Goal: Task Accomplishment & Management: Manage account settings

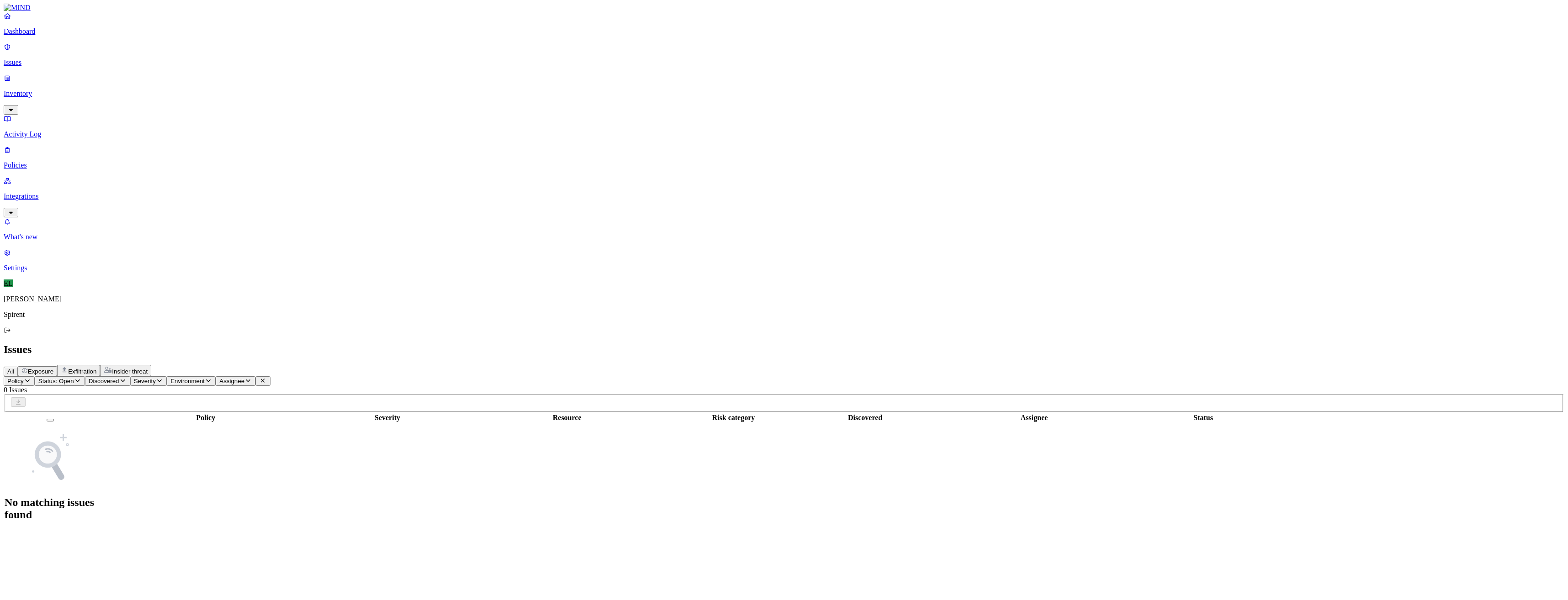
click at [38, 36] on p "Dashboard" at bounding box center [784, 31] width 1561 height 8
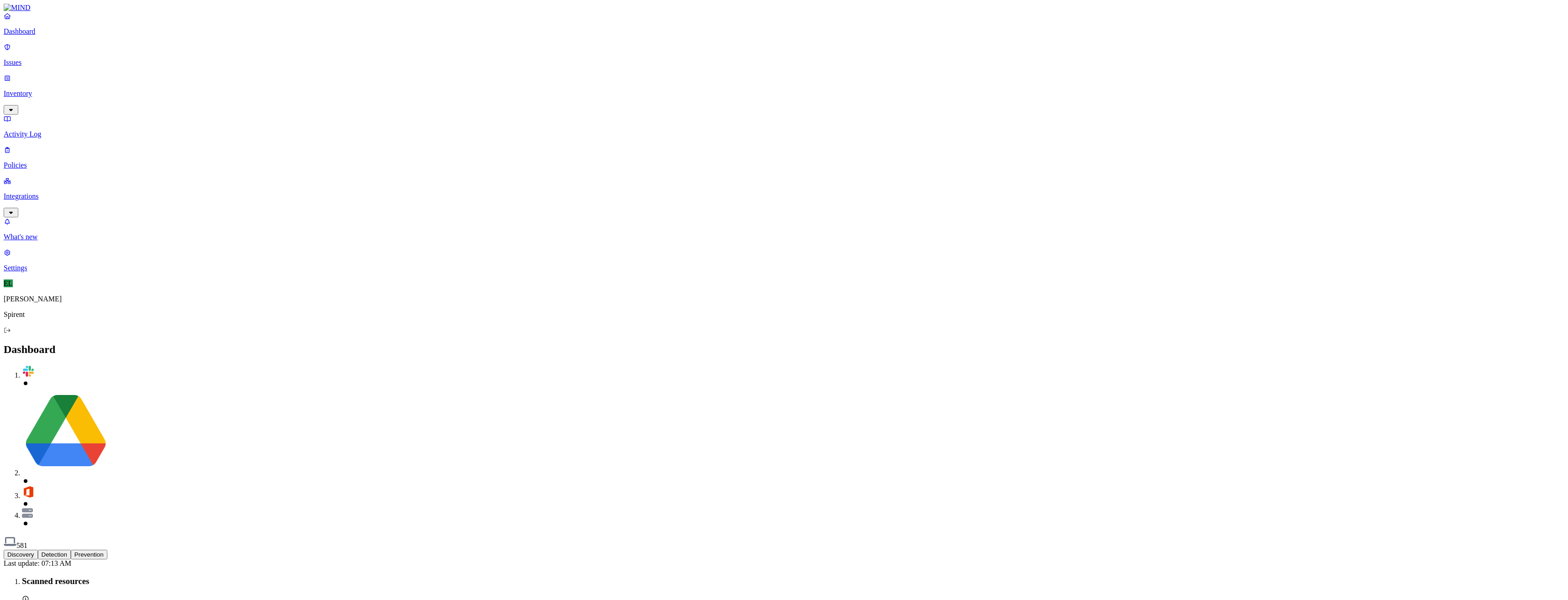
click at [36, 59] on p "Issues" at bounding box center [784, 62] width 1561 height 8
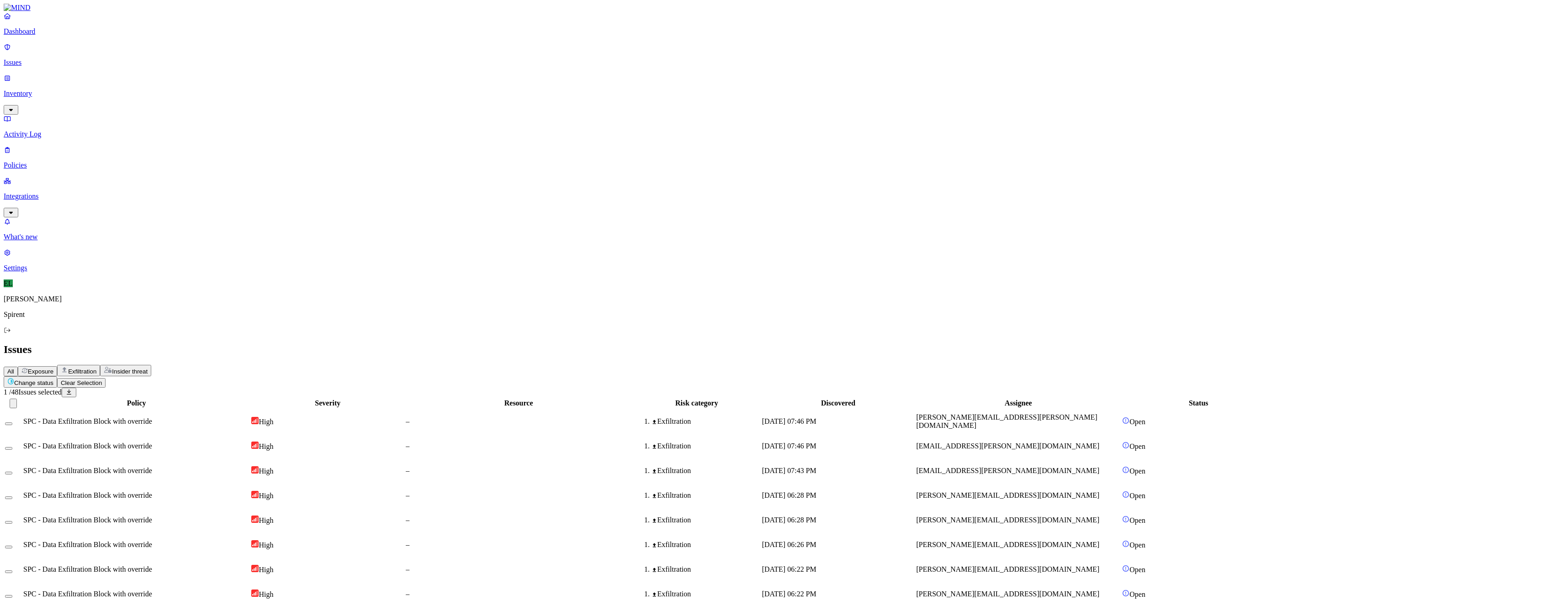
click at [163, 54] on html "Dashboard Issues Inventory Activity Log Policies Integrations What's new 1 Sett…" at bounding box center [784, 446] width 1568 height 893
click at [160, 85] on p "Resolved" at bounding box center [172, 81] width 25 height 7
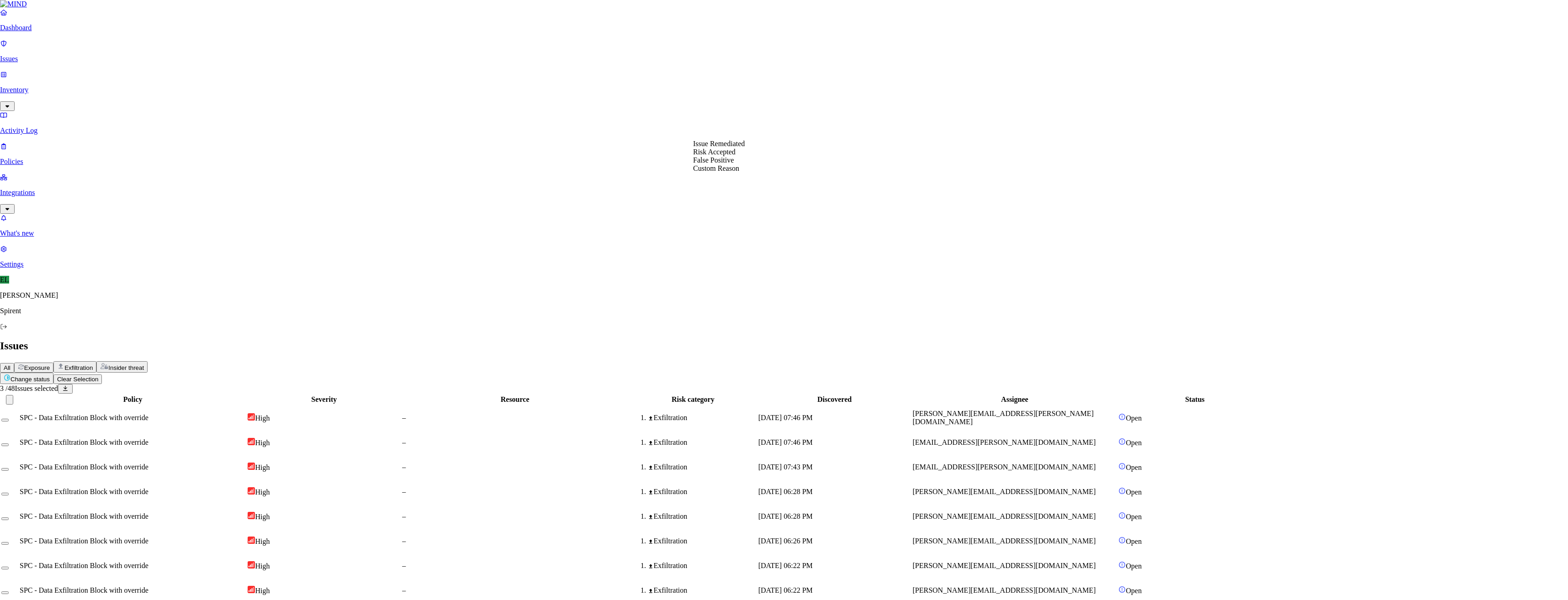
select select "Custom Reason"
paste textarea "I downloaded the documents to local from one drive to make sure I can work offl…"
type textarea "User advised to use OneDrive Sync. This is why she was downloading files - I do…"
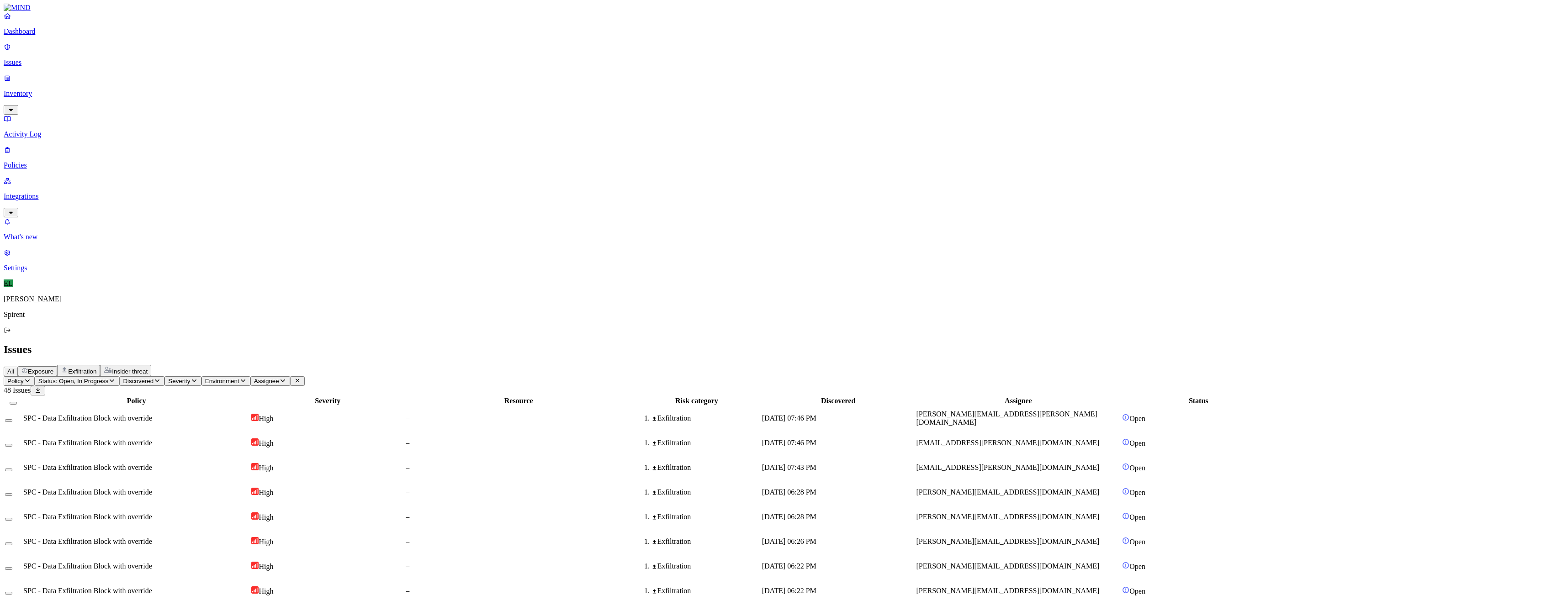
select select "Custom Reason"
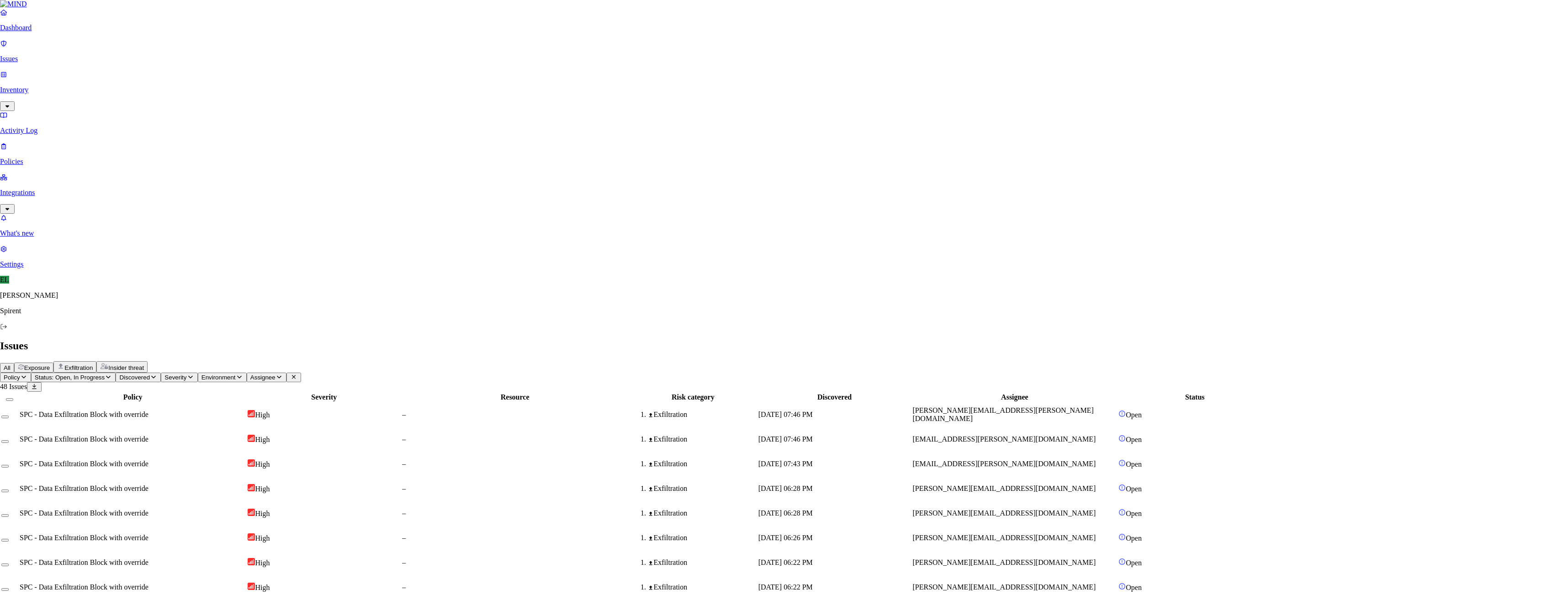
paste textarea "Just copy paste texts of Linux command notes. Some times they are command copie…"
type textarea "Just copy paste texts of Linux command notes. Some times they are command copie…"
click at [632, 431] on td "–" at bounding box center [519, 443] width 227 height 23
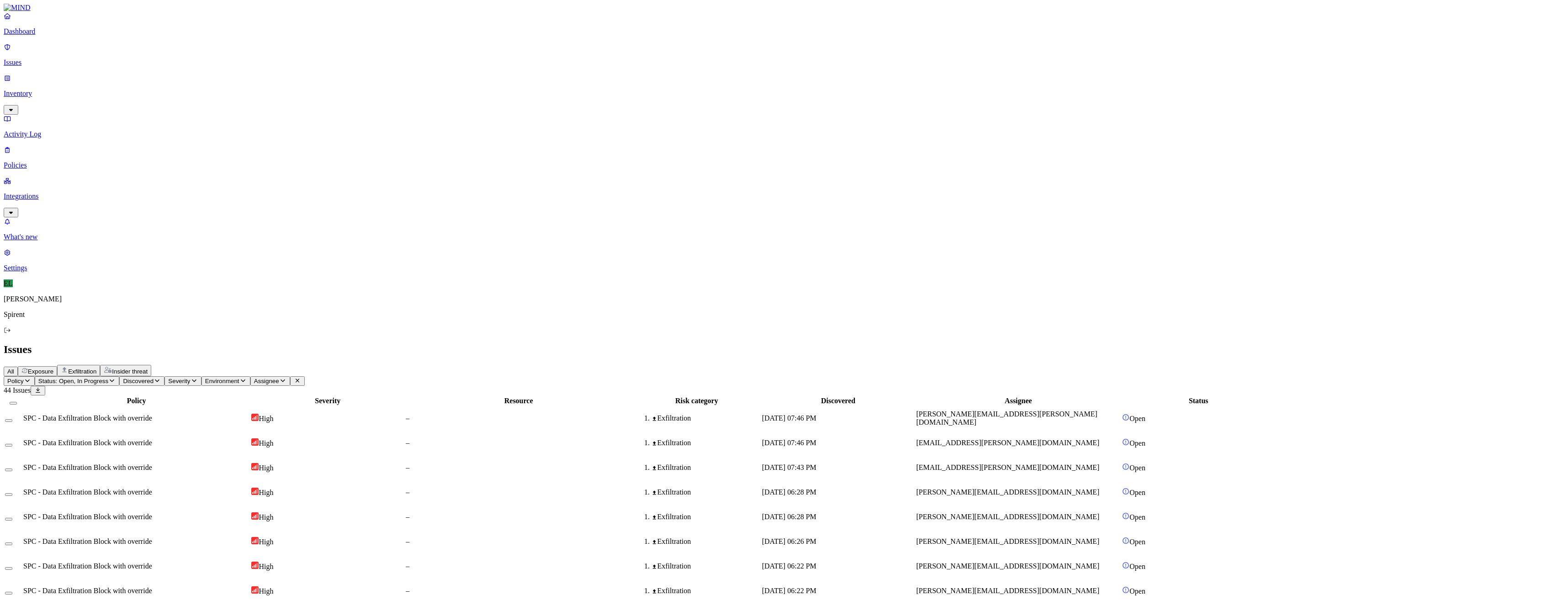
click at [1080, 463] on span "[EMAIL_ADDRESS][PERSON_NAME][DOMAIN_NAME]" at bounding box center [1007, 467] width 183 height 8
click at [12, 444] on button "Select row" at bounding box center [8, 445] width 7 height 3
click at [12, 472] on button "Select row" at bounding box center [8, 473] width 7 height 3
click at [144, 53] on html "Dashboard Issues Inventory Activity Log Policies Integrations What's new 1 Sett…" at bounding box center [784, 396] width 1568 height 791
click at [160, 85] on p "Resolved" at bounding box center [172, 81] width 25 height 7
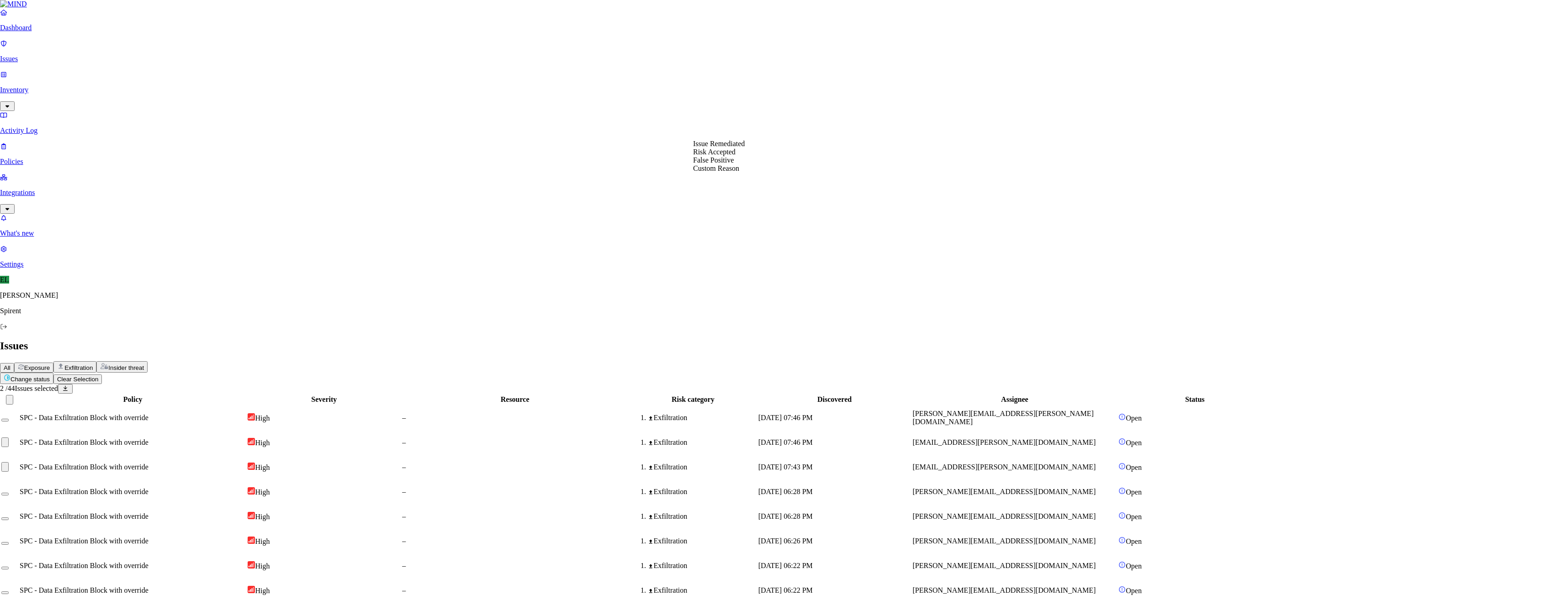
select select "Custom Reason"
type textarea "User has personal google sheet"
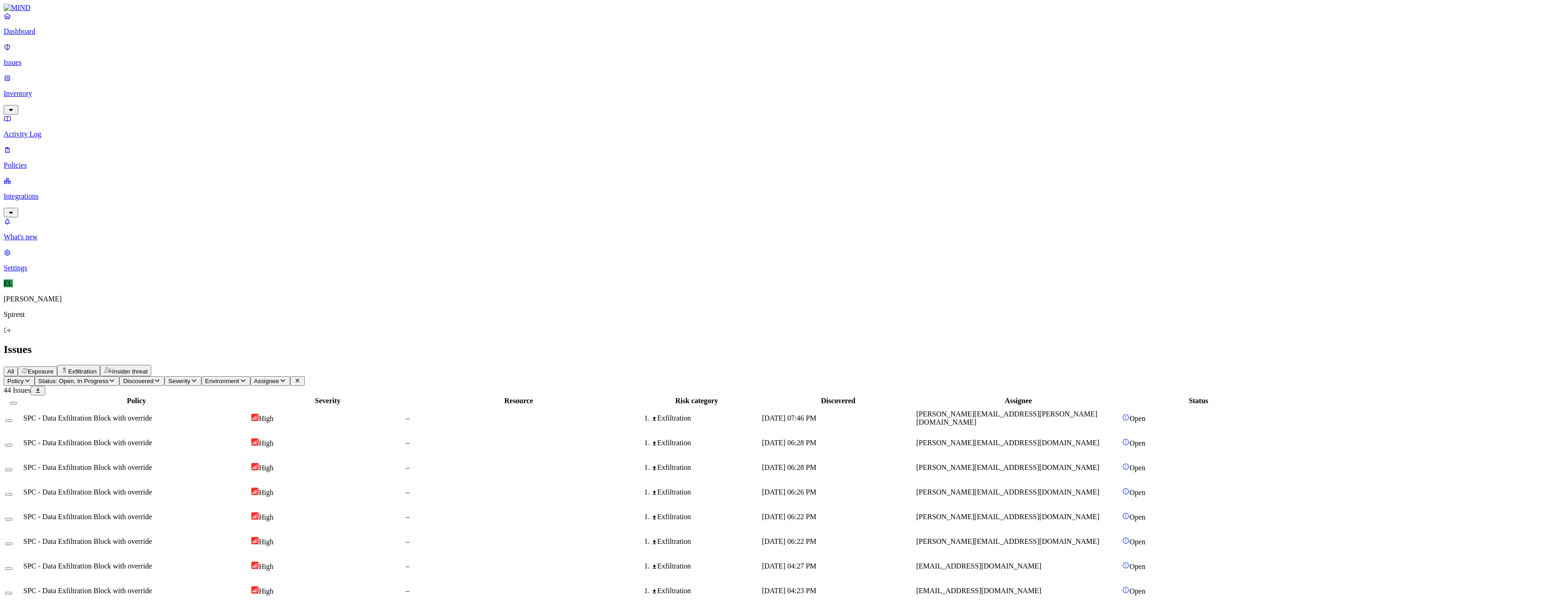
click at [1041, 587] on span "[EMAIL_ADDRESS][DOMAIN_NAME]" at bounding box center [978, 591] width 125 height 8
click at [1041, 562] on span "[EMAIL_ADDRESS][DOMAIN_NAME]" at bounding box center [978, 566] width 125 height 8
click at [1046, 579] on td "[EMAIL_ADDRESS][DOMAIN_NAME]" at bounding box center [1018, 591] width 205 height 23
click at [12, 567] on button "Select row" at bounding box center [8, 569] width 7 height 3
click at [12, 595] on button "Select row" at bounding box center [8, 597] width 7 height 3
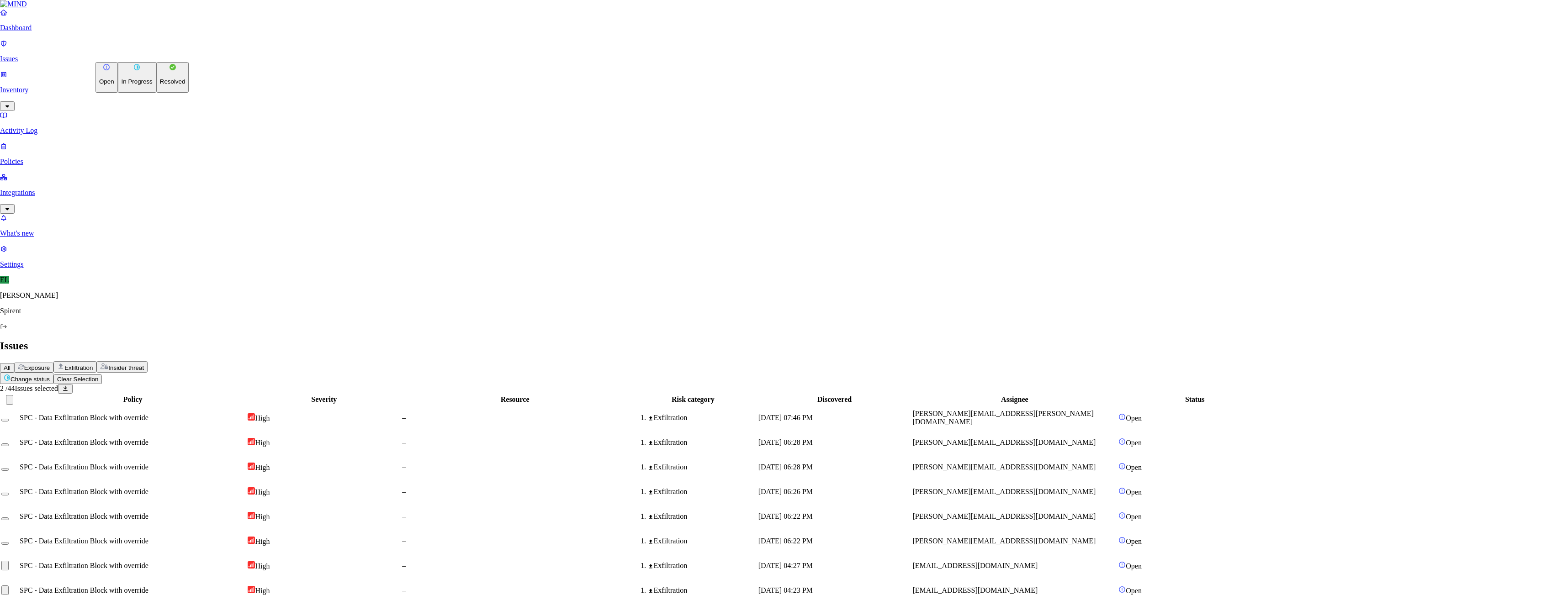
click at [134, 55] on html "Dashboard Issues Inventory Activity Log Policies Integrations What's new 1 Sett…" at bounding box center [784, 371] width 1568 height 742
click at [160, 85] on p "Resolved" at bounding box center [172, 81] width 25 height 7
select select "Risk Accepted"
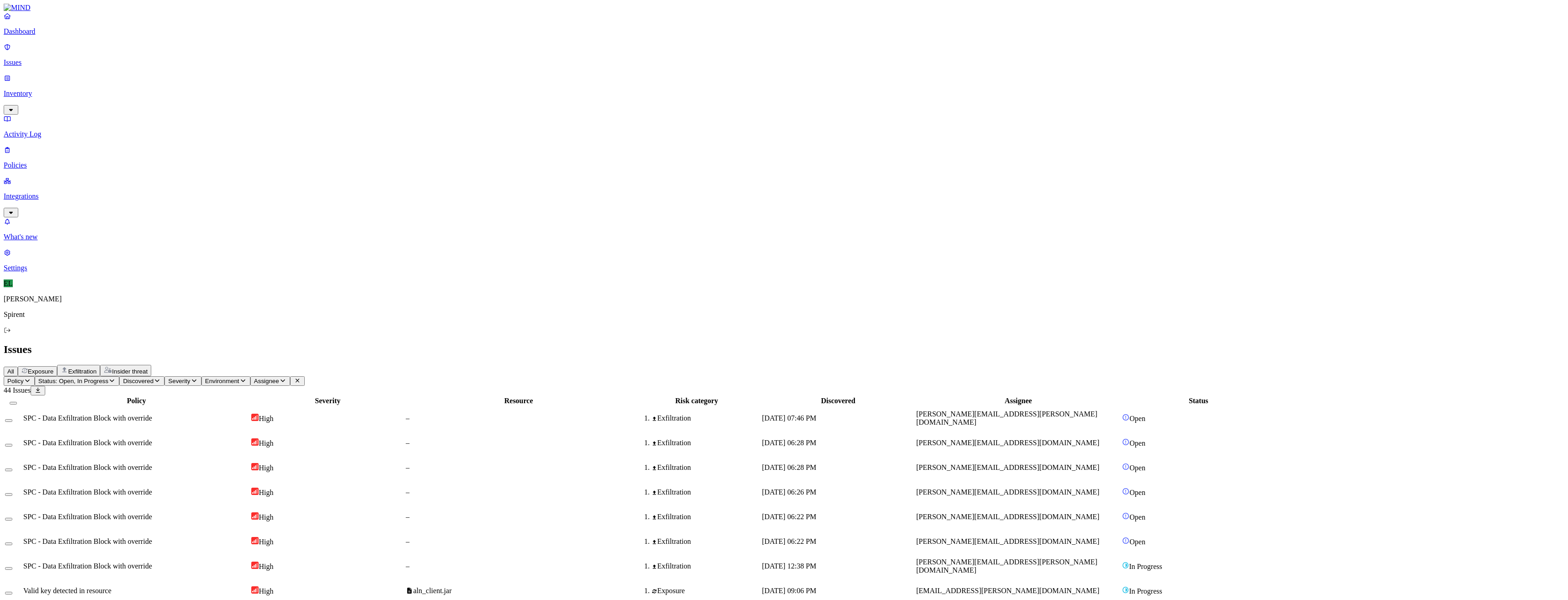
click at [816, 488] on span "[DATE] 06:26 PM" at bounding box center [790, 492] width 55 height 8
click at [816, 513] on span "[DATE] 06:22 PM" at bounding box center [790, 517] width 55 height 8
click at [816, 538] on span "[DATE] 06:22 PM" at bounding box center [790, 541] width 55 height 8
click at [12, 543] on button "Select row" at bounding box center [8, 544] width 7 height 3
click at [137, 51] on html "Dashboard Issues Inventory Activity Log Policies Integrations What's new 1 Sett…" at bounding box center [784, 346] width 1568 height 692
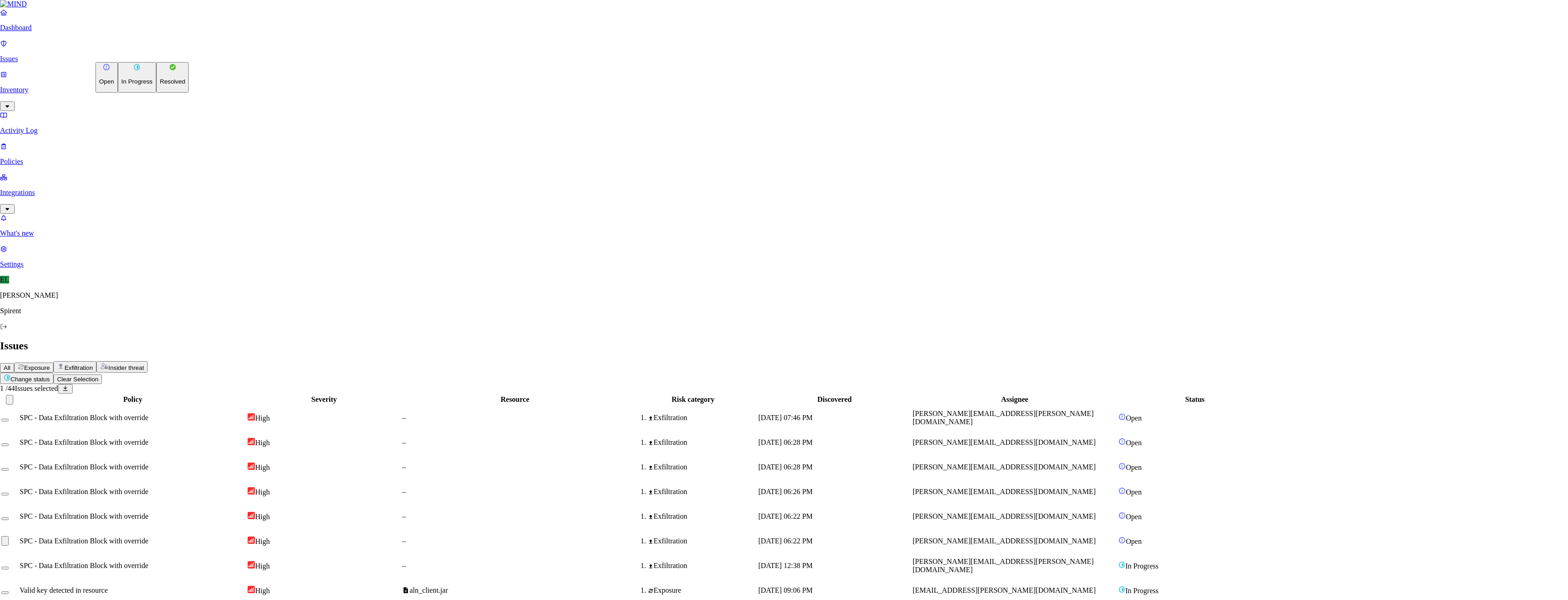
click at [138, 85] on p "In Progress" at bounding box center [137, 81] width 31 height 7
click at [12, 493] on button "Select row" at bounding box center [8, 495] width 7 height 3
click at [12, 521] on button "Select row" at bounding box center [8, 523] width 7 height 3
click at [135, 55] on html "Dashboard Issues Inventory Activity Log Policies Integrations What's new 1 Sett…" at bounding box center [784, 348] width 1568 height 696
click at [160, 85] on p "Resolved" at bounding box center [172, 81] width 25 height 7
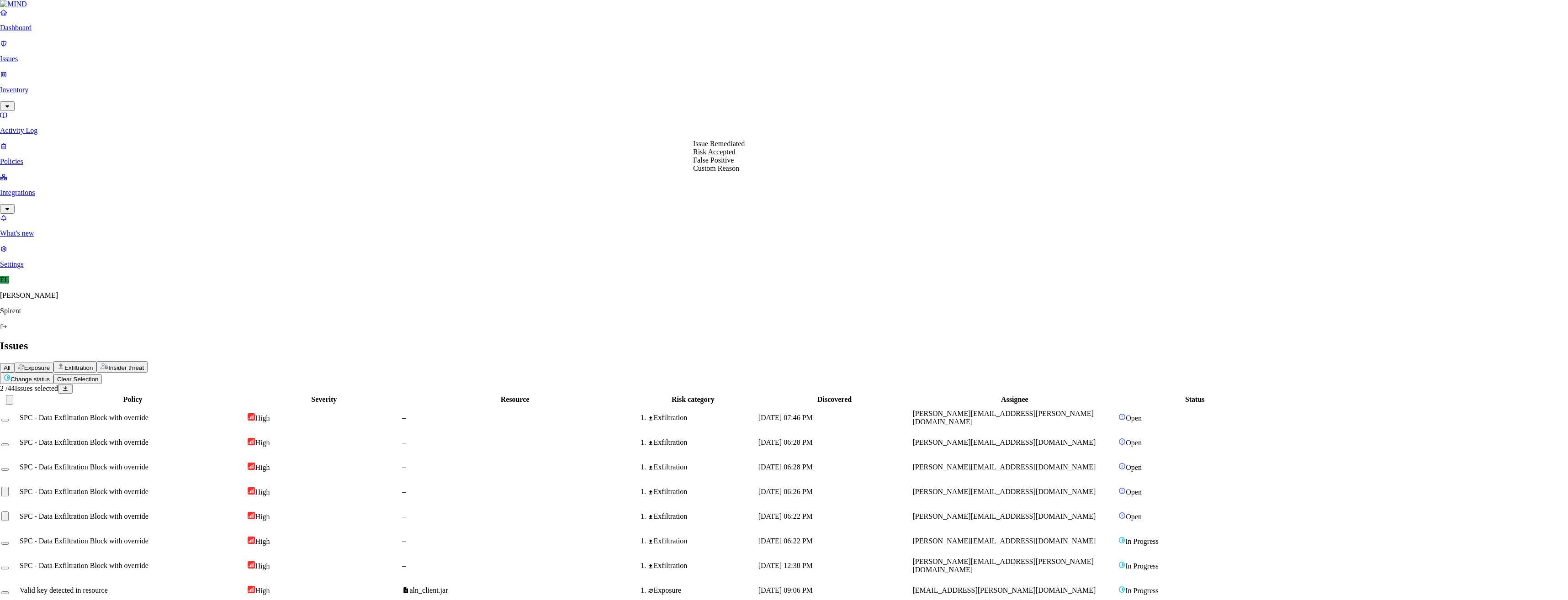
select select "Custom Reason"
type textarea "Querying on 1 alert"
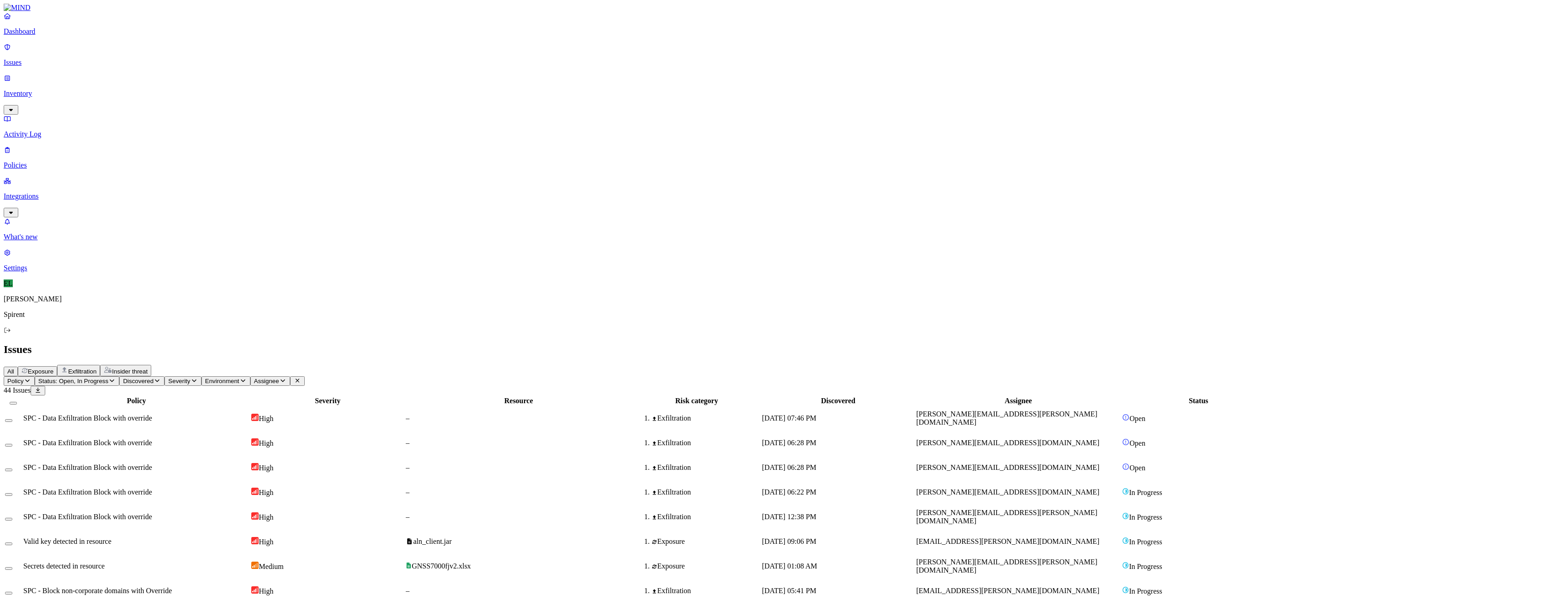
click at [152, 488] on span "SPC - Data Exfiltration Block with override" at bounding box center [88, 492] width 129 height 8
click at [1066, 463] on span "[PERSON_NAME][EMAIL_ADDRESS][DOMAIN_NAME]" at bounding box center [1007, 467] width 183 height 8
click at [1075, 439] on span "[PERSON_NAME][EMAIL_ADDRESS][DOMAIN_NAME]" at bounding box center [1007, 443] width 183 height 8
click at [12, 444] on button "Select row" at bounding box center [8, 445] width 7 height 3
click at [12, 472] on button "Select row" at bounding box center [8, 473] width 7 height 3
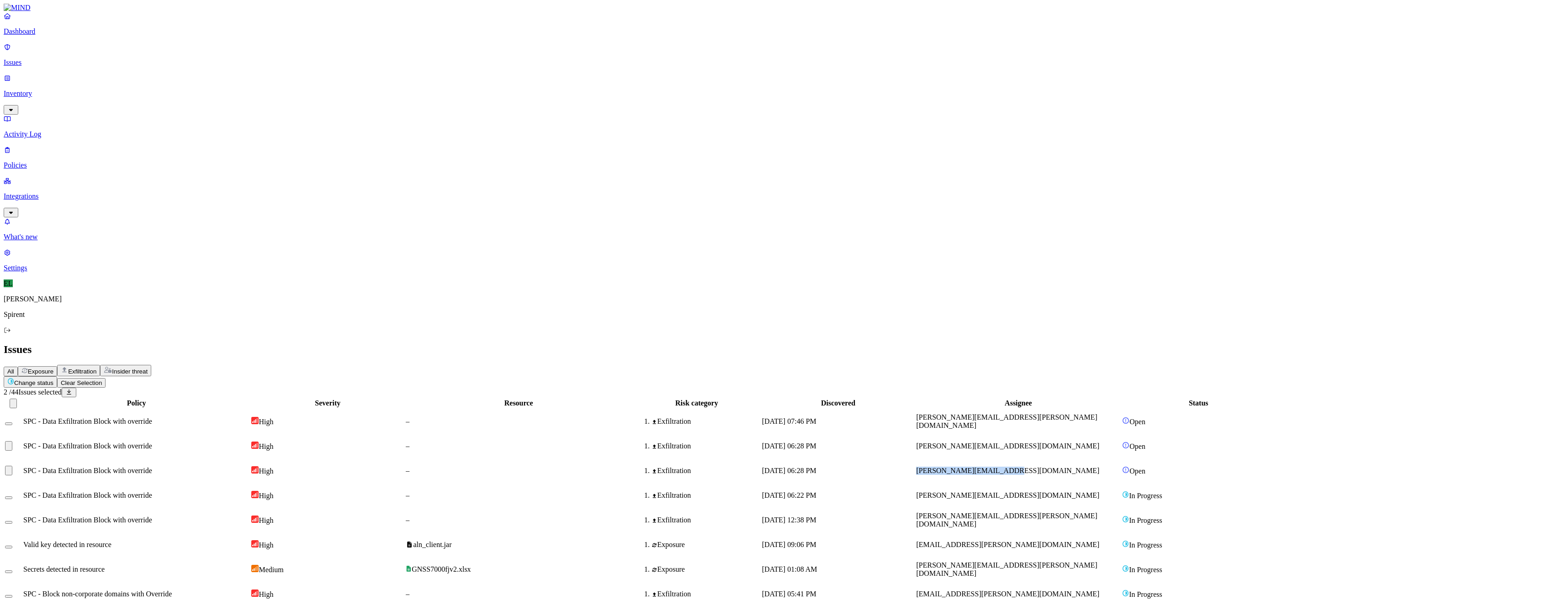
drag, startPoint x: 1115, startPoint y: 130, endPoint x: 1032, endPoint y: 126, distance: 83.1
click at [1032, 467] on div "[PERSON_NAME][EMAIL_ADDRESS][DOMAIN_NAME]" at bounding box center [1018, 470] width 204 height 8
click at [53, 373] on button "Change status" at bounding box center [27, 379] width 53 height 12
click at [160, 85] on p "Resolved" at bounding box center [172, 81] width 25 height 7
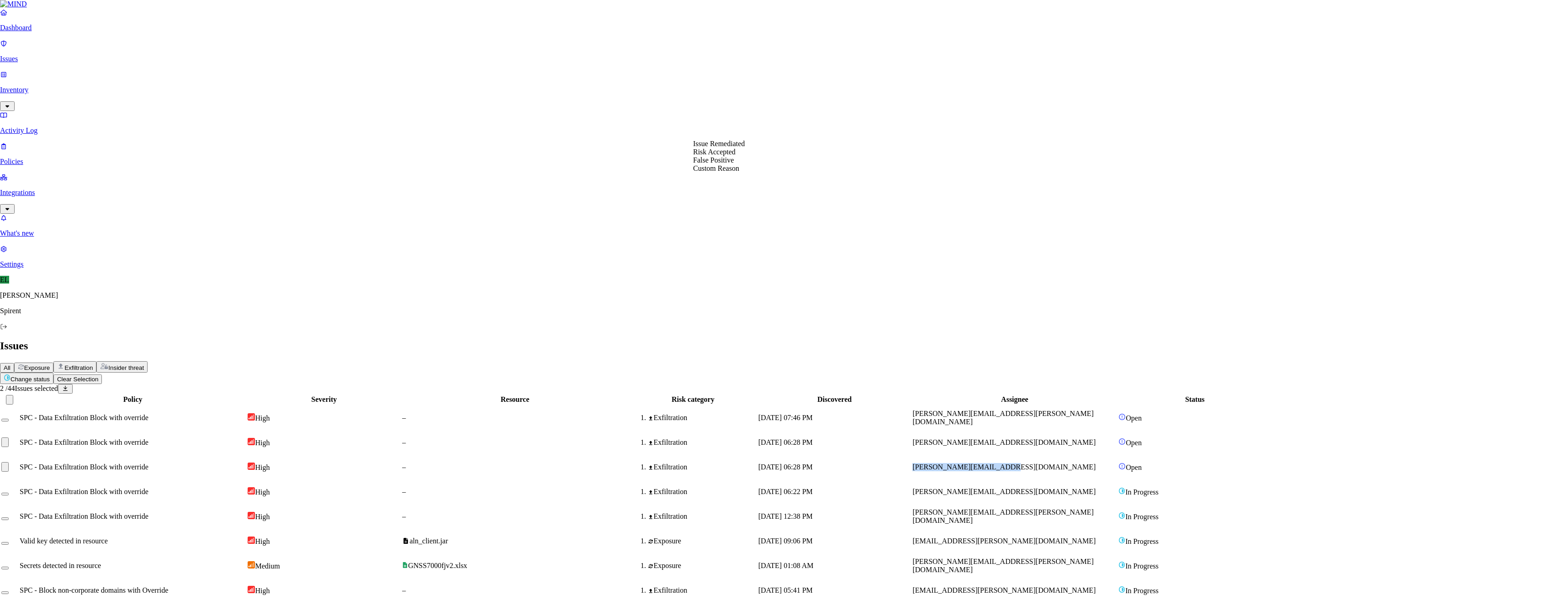
select select "Custom Reason"
paste textarea "Friendly Reminder: Use of GPTs and other cloud apps"
type textarea "Friendly Reminder: Use of GPTs and other cloud apps sent"
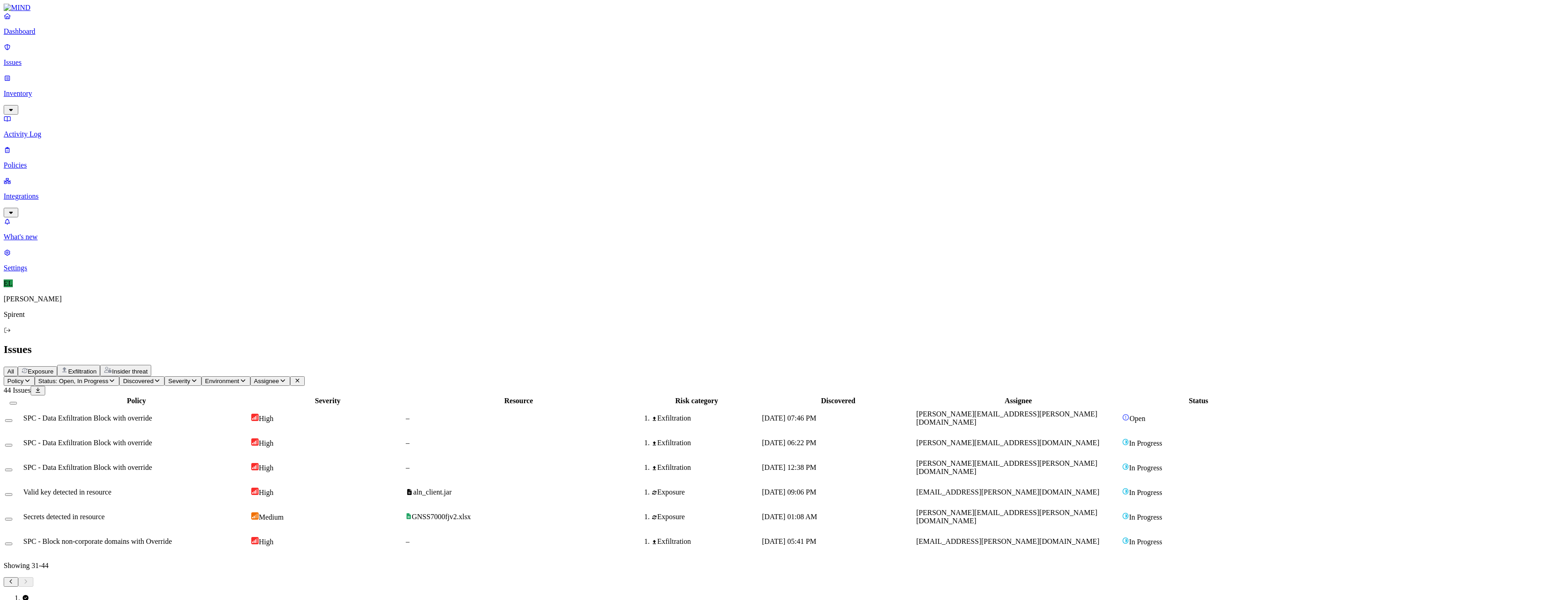
click at [152, 415] on span "SPC - Data Exfiltration Block with override" at bounding box center [88, 418] width 129 height 8
click at [12, 419] on button "Select row" at bounding box center [8, 420] width 7 height 3
click at [141, 56] on html "Dashboard Issues Inventory Activity Log Policies Integrations What's new 1 Sett…" at bounding box center [784, 297] width 1568 height 593
click at [160, 85] on p "Resolved" at bounding box center [172, 81] width 25 height 7
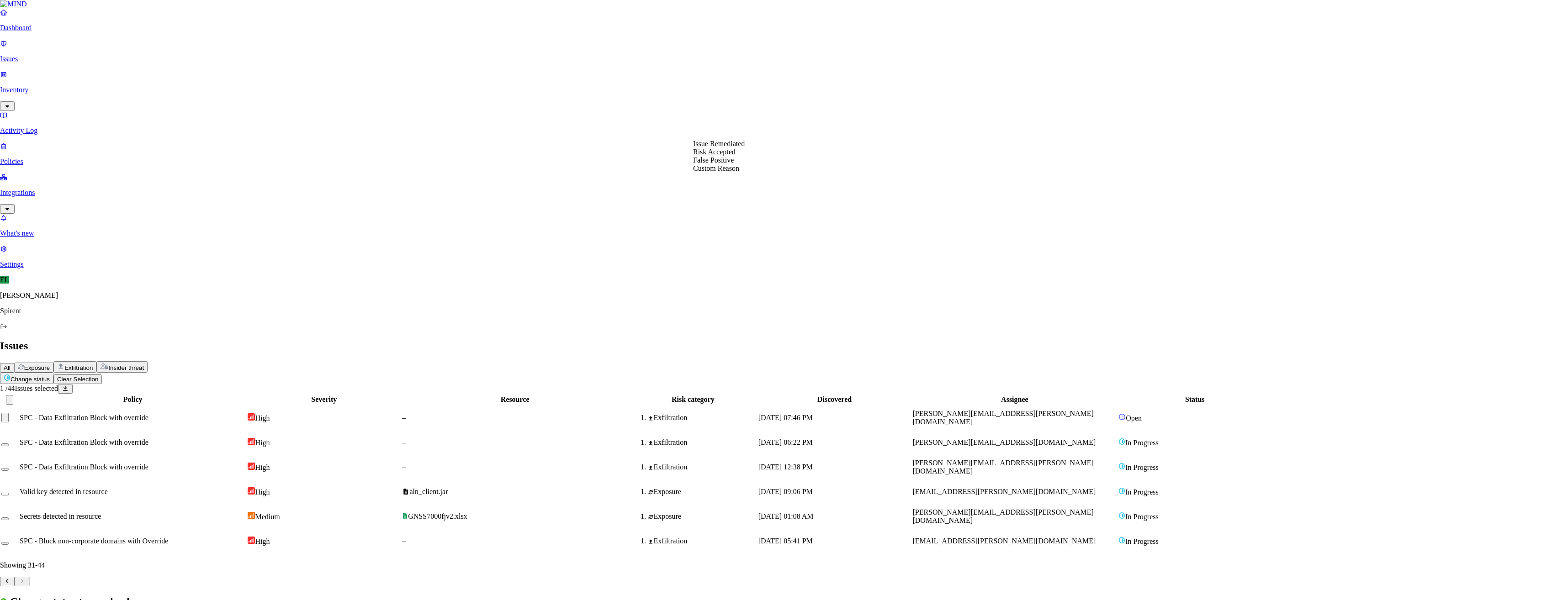
select select "Custom Reason"
type textarea "Personal"
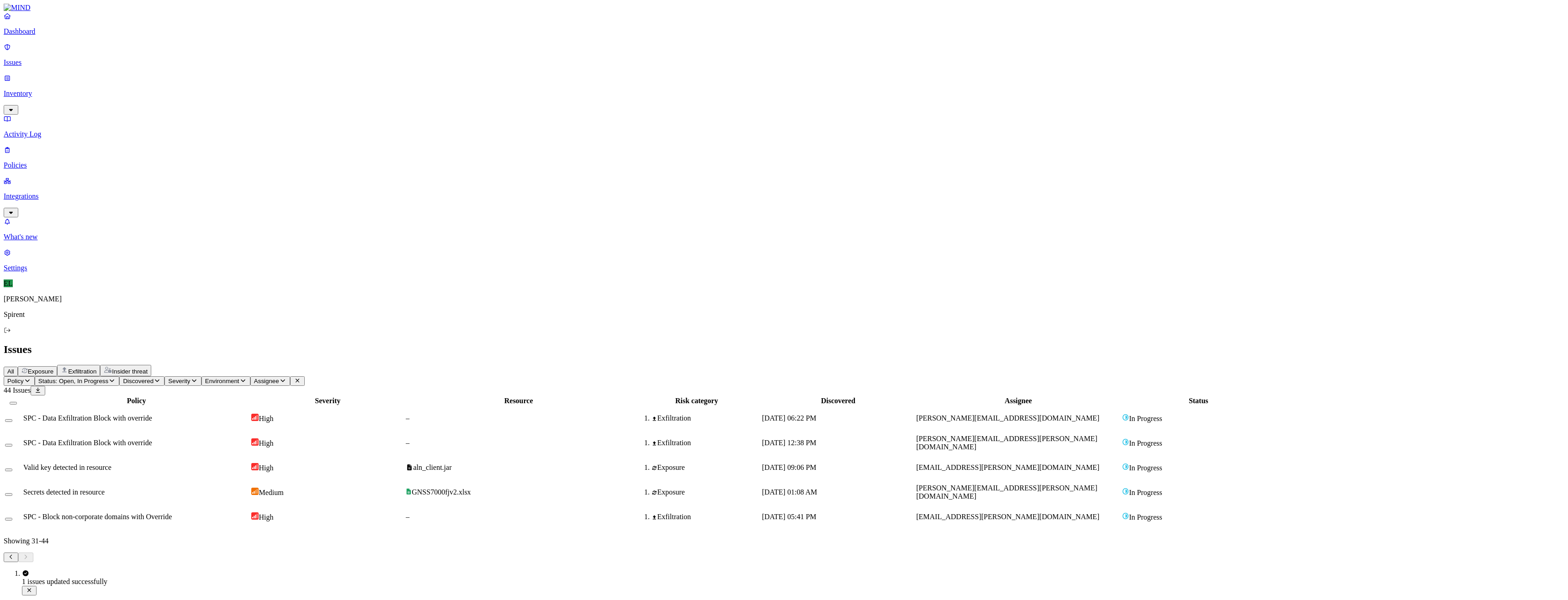
click at [12, 559] on icon "Pagination" at bounding box center [11, 557] width 3 height 4
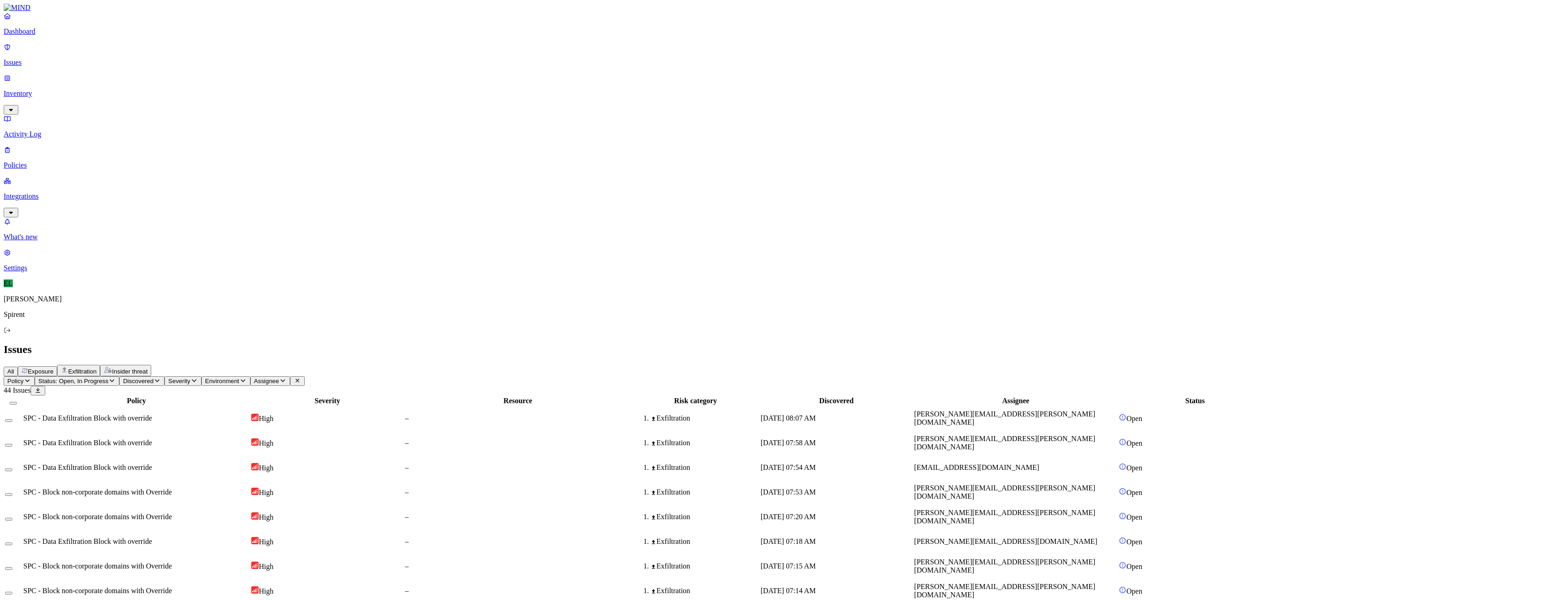
click at [1082, 558] on span "[PERSON_NAME][EMAIL_ADDRESS][PERSON_NAME][DOMAIN_NAME]" at bounding box center [1004, 566] width 181 height 16
click at [1066, 583] on span "[PERSON_NAME][EMAIL_ADDRESS][PERSON_NAME][DOMAIN_NAME]" at bounding box center [1004, 591] width 181 height 16
click at [22, 554] on td at bounding box center [13, 566] width 18 height 23
click at [12, 567] on button "Select row" at bounding box center [8, 569] width 7 height 3
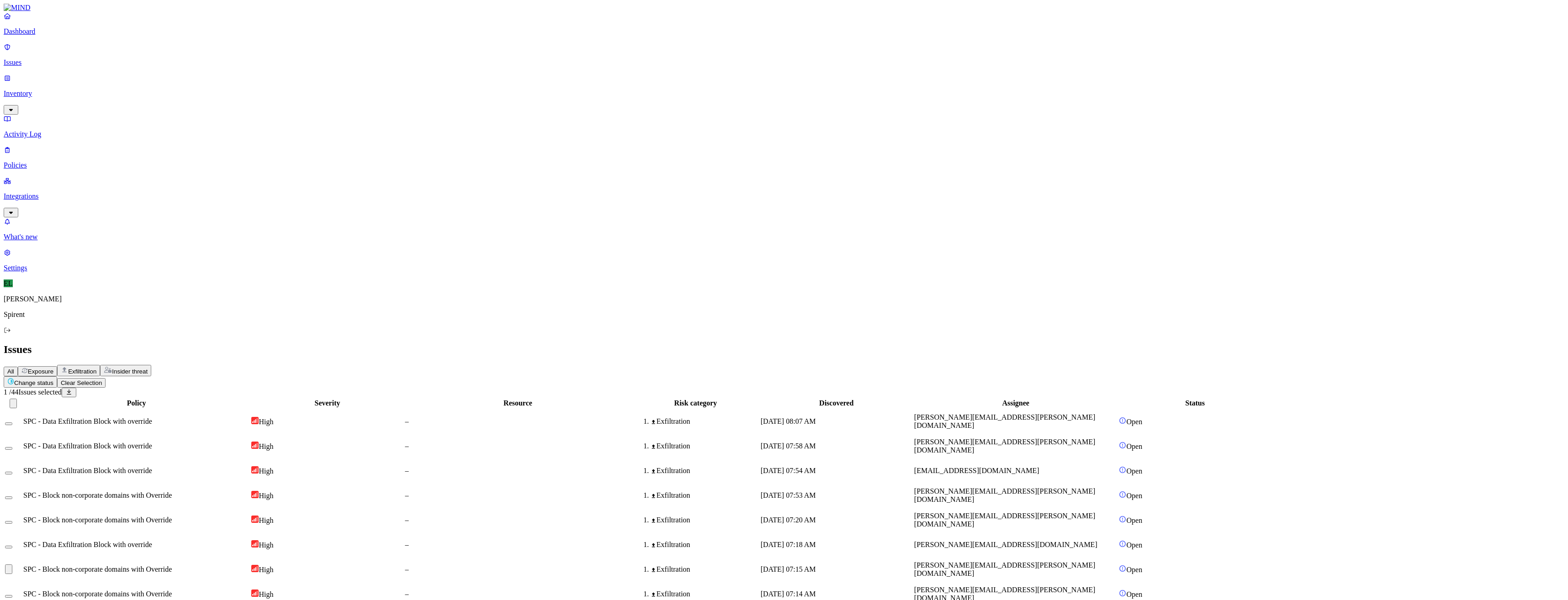
type button "on"
click at [12, 595] on button "on" at bounding box center [8, 597] width 7 height 3
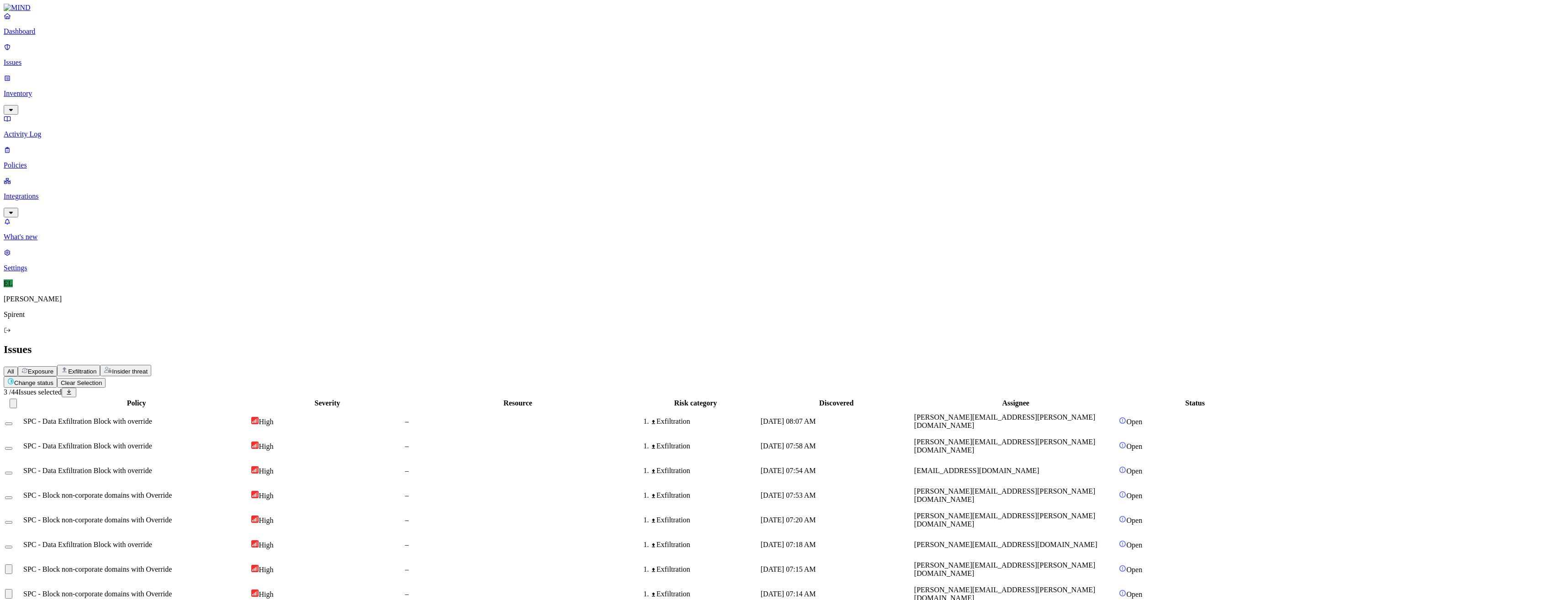
type button "on"
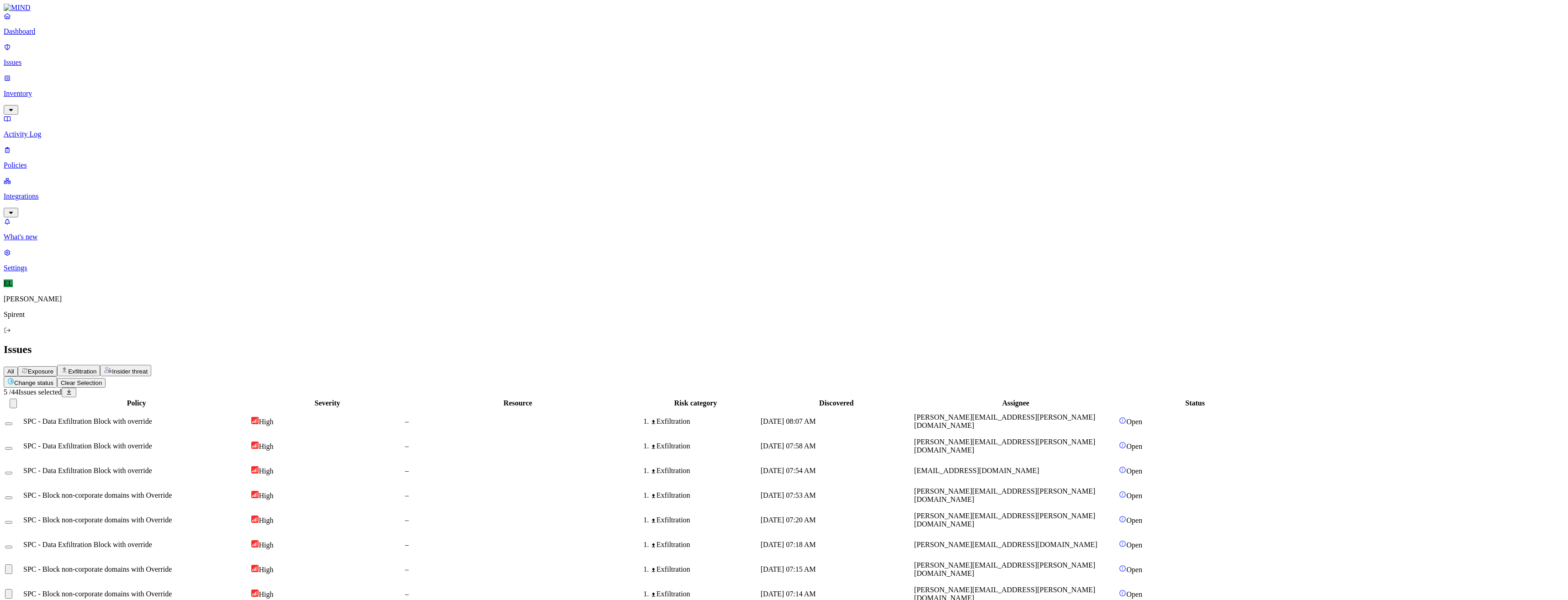
type button "on"
drag, startPoint x: 124, startPoint y: 292, endPoint x: 124, endPoint y: 301, distance: 9.0
type button "on"
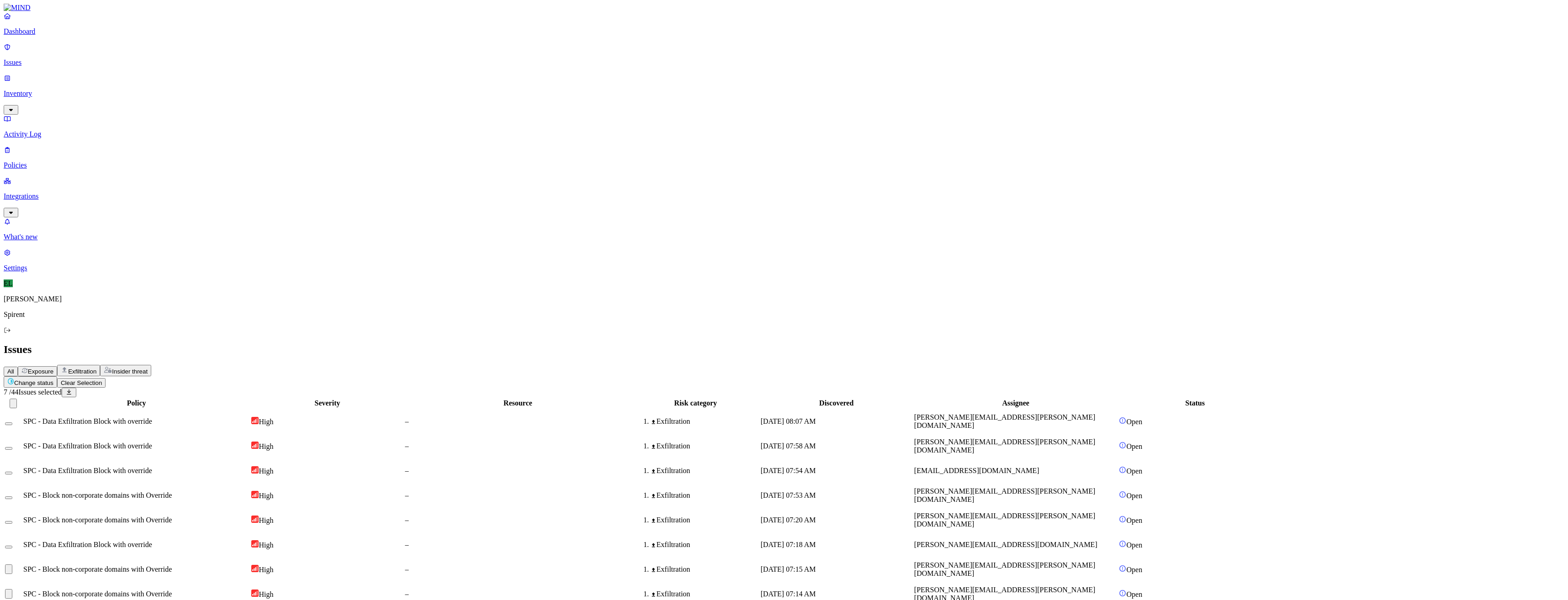
type button "on"
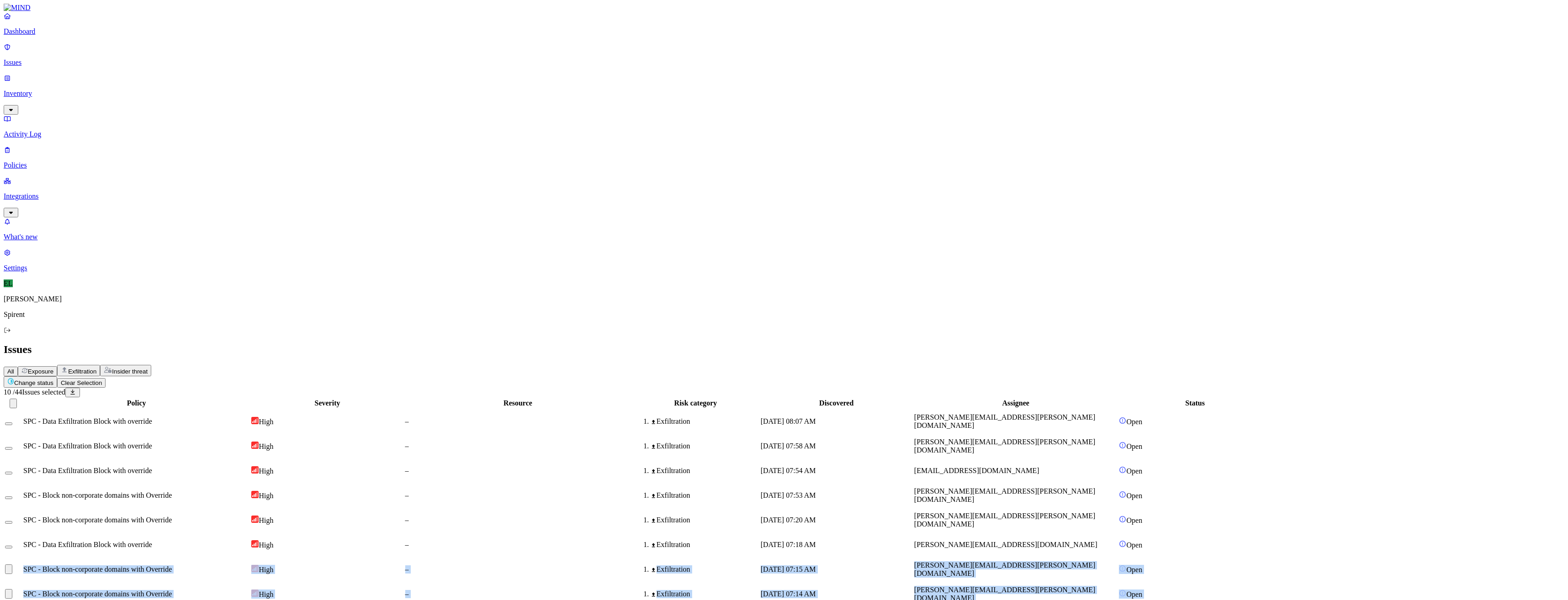
type button "on"
drag, startPoint x: 125, startPoint y: 362, endPoint x: 122, endPoint y: 366, distance: 5.0
click at [151, 55] on html "Dashboard Issues Inventory Activity Log Policies Integrations What's new 1 Sett…" at bounding box center [784, 595] width 1568 height 1190
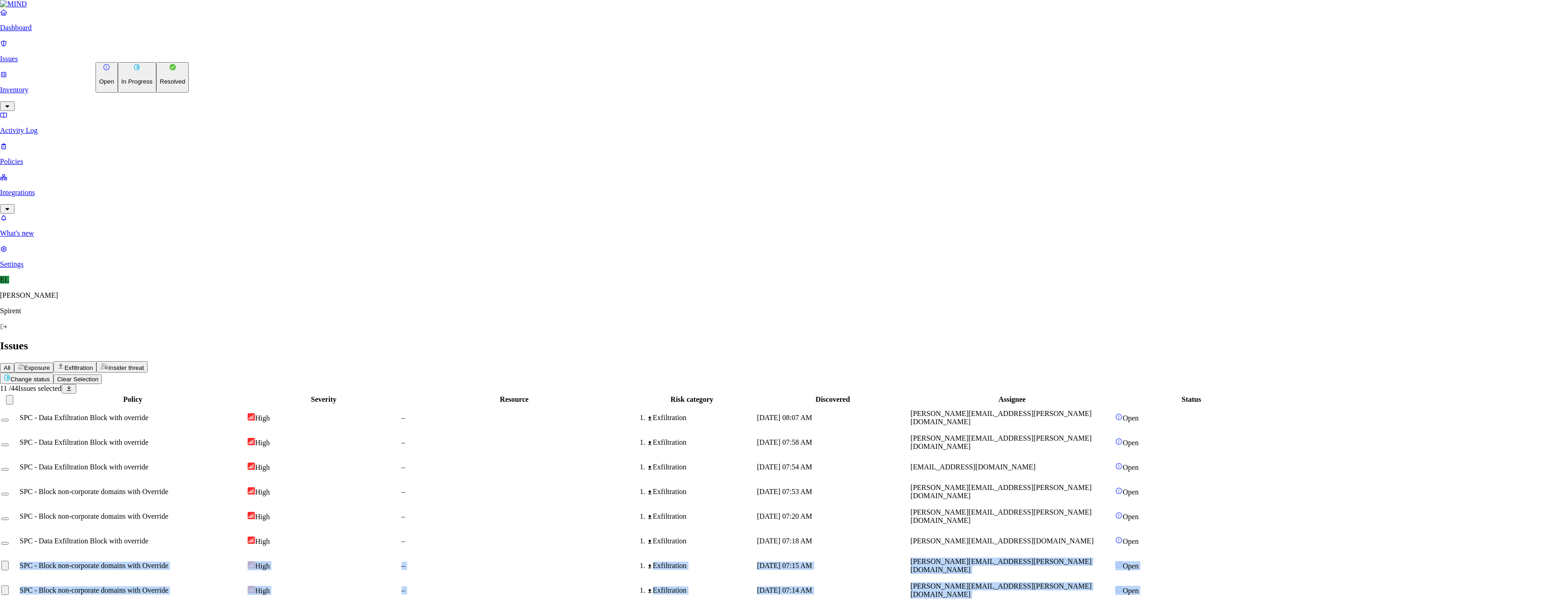
click at [160, 85] on p "Resolved" at bounding box center [172, 81] width 25 height 7
select select "Custom Reason"
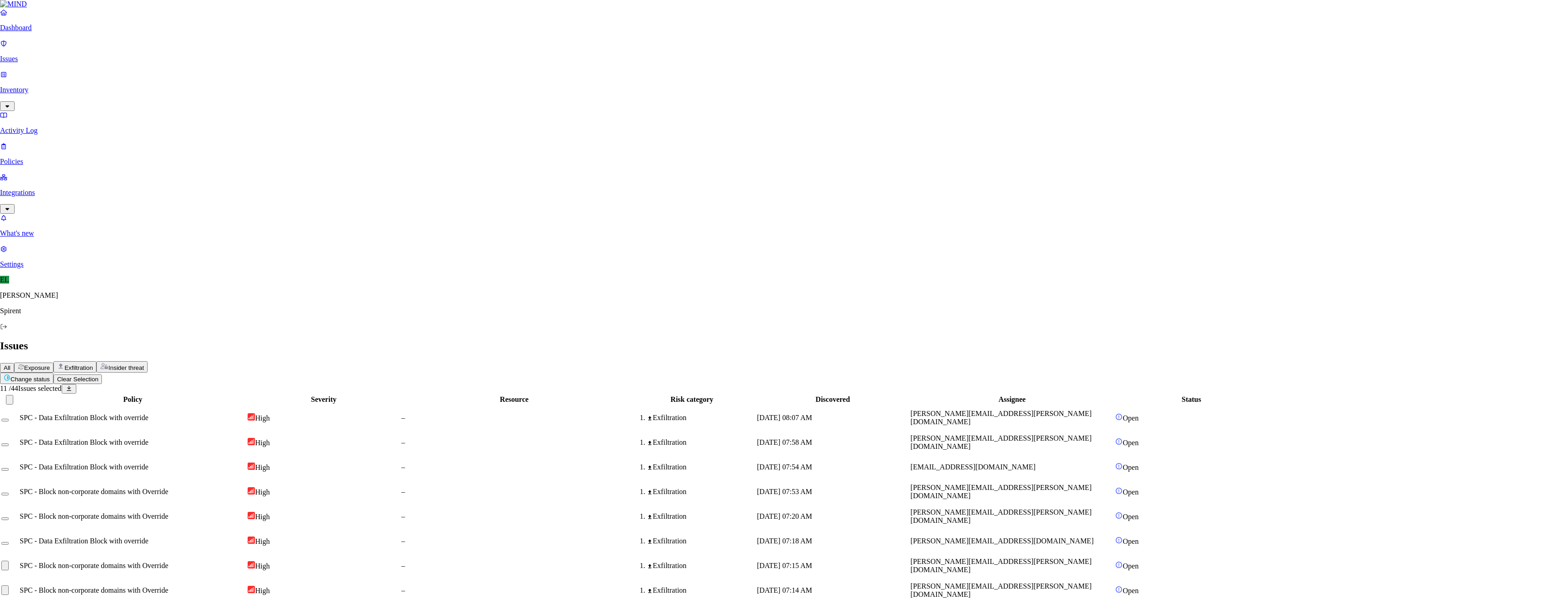
paste textarea "Friendly Reminder: Use of GPTs and other cloud apps"
type textarea "Friendly Reminder: Use of GPTs and other cloud apps"
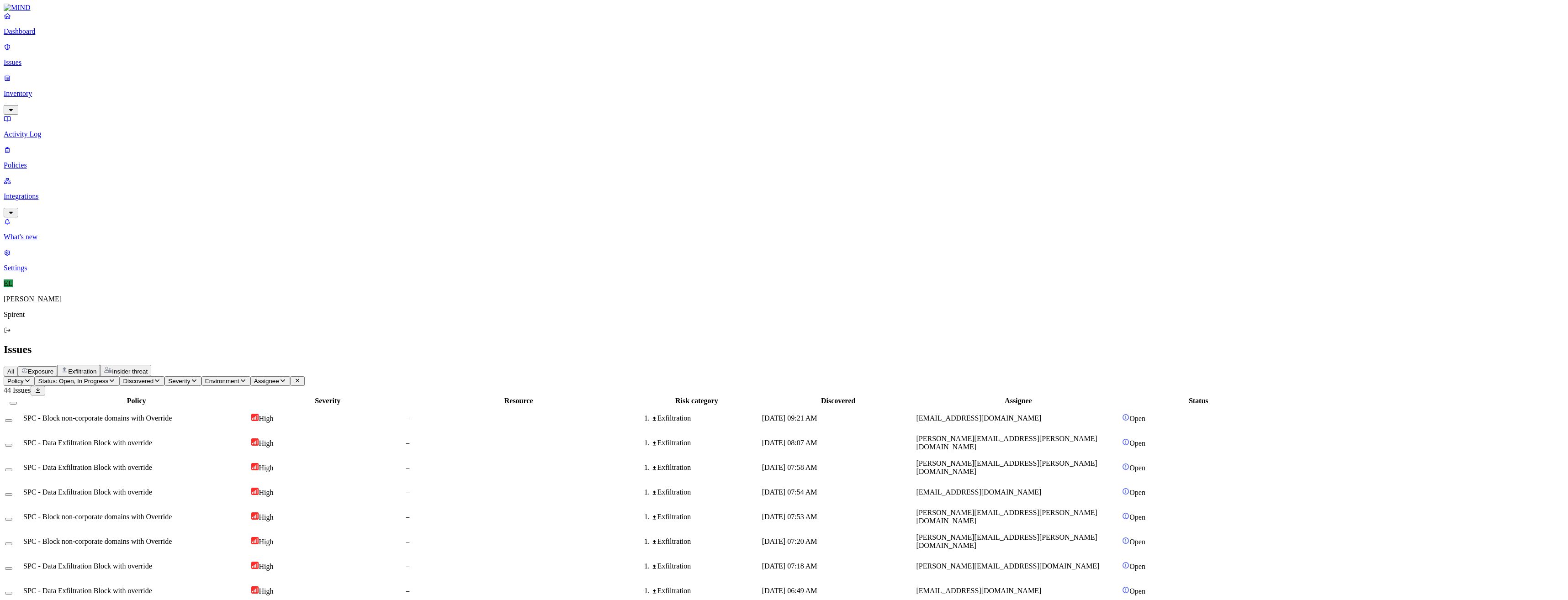
click at [152, 439] on span "SPC - Data Exfiltration Block with override" at bounding box center [88, 443] width 129 height 8
click at [12, 444] on button "Select row" at bounding box center [8, 445] width 7 height 3
click at [12, 472] on button "Select row" at bounding box center [8, 473] width 7 height 3
click at [12, 521] on button "Select row" at bounding box center [8, 523] width 7 height 3
click at [21, 541] on div at bounding box center [13, 545] width 16 height 8
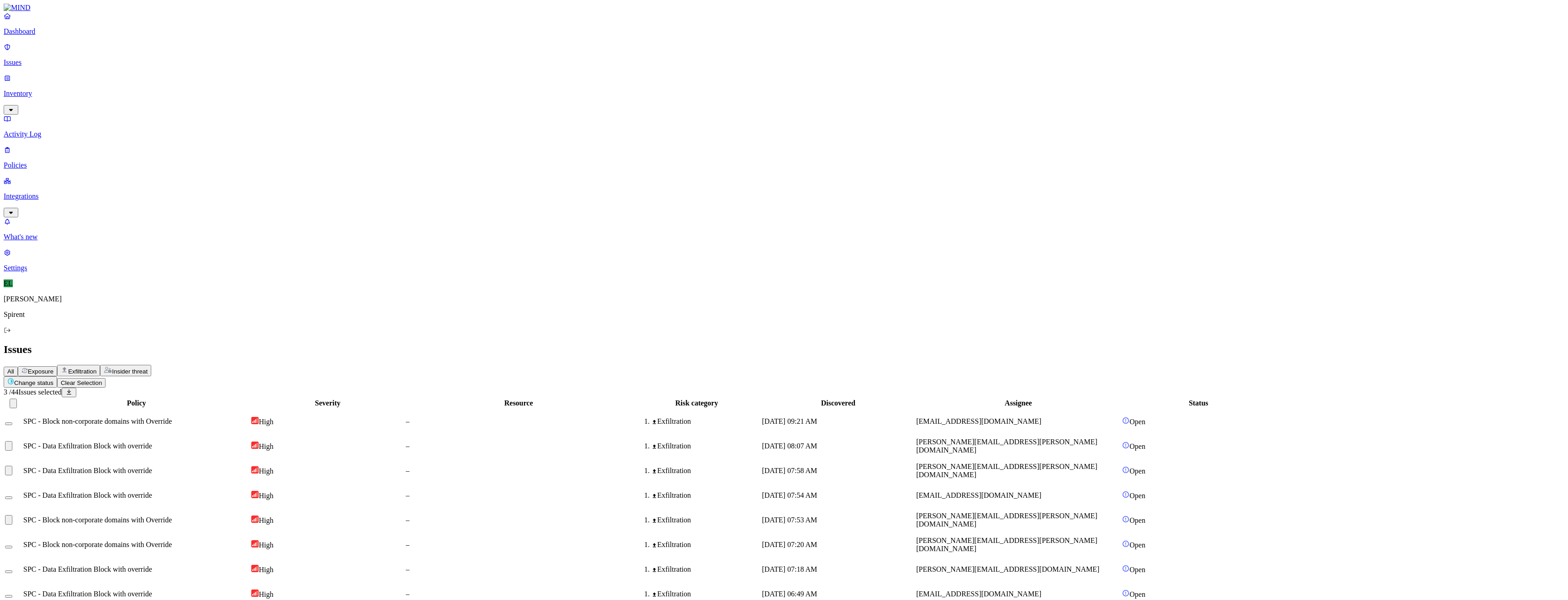
click at [57, 376] on button "Change status" at bounding box center [31, 382] width 53 height 12
click at [156, 92] on button "Resolved" at bounding box center [172, 77] width 33 height 31
select select "Custom Reason"
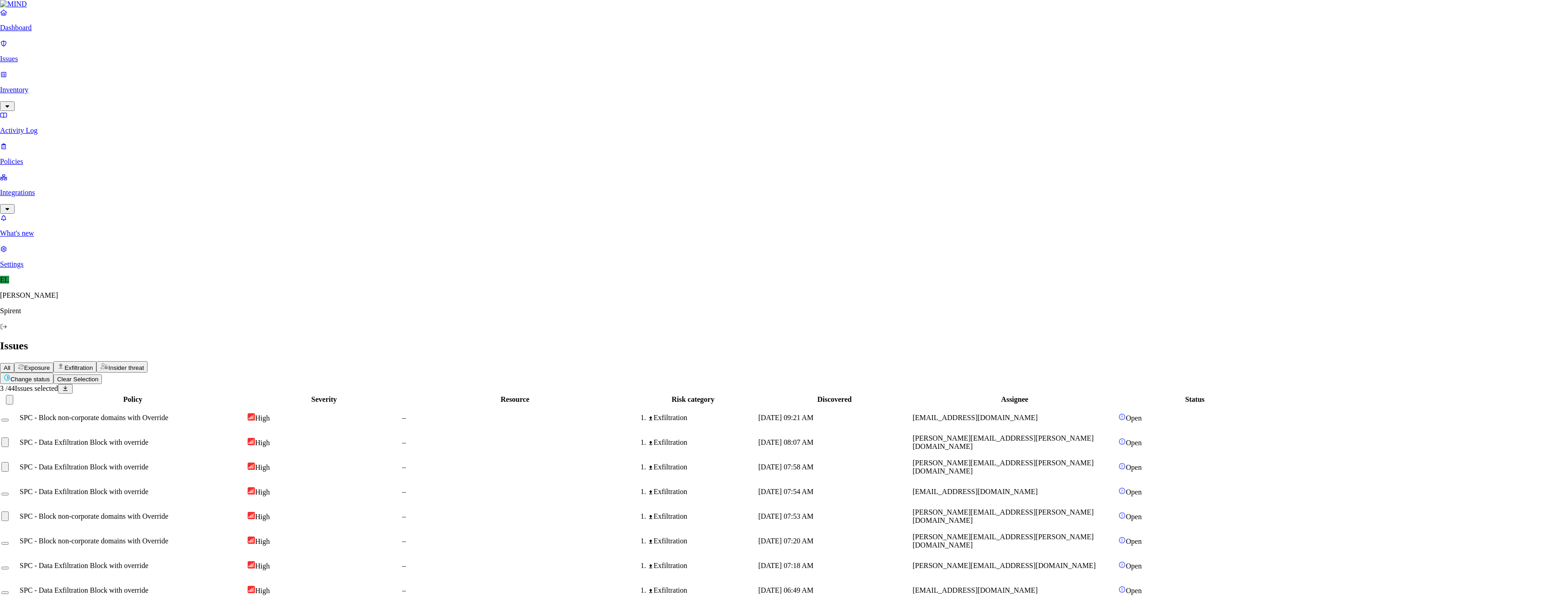
paste textarea "Friendly Reminder: Use of GPTs and other cloud apps"
type textarea "Friendly Reminder: Use of GPTs and other cloud apps"
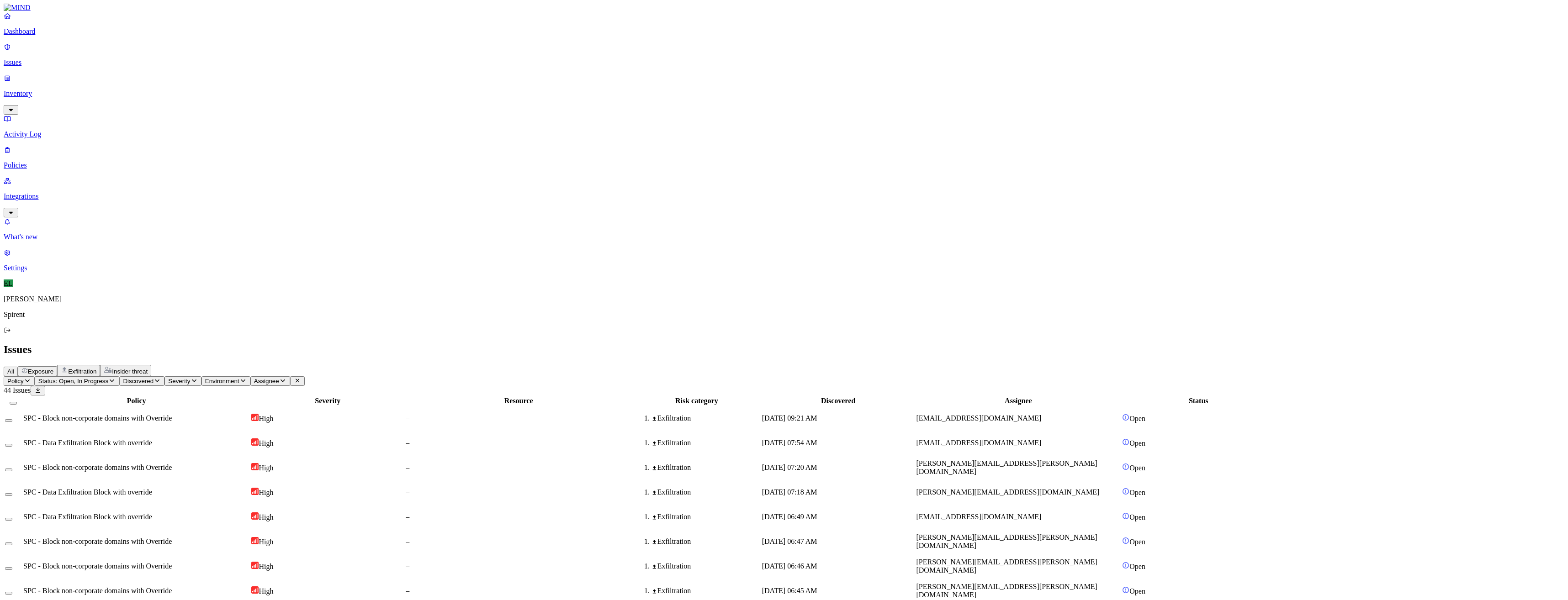
click at [12, 469] on button "Select row" at bounding box center [8, 470] width 7 height 3
click at [161, 467] on span "SPC - Block non-corporate domains with Override" at bounding box center [98, 470] width 148 height 8
click at [150, 53] on html "Dashboard Issues Inventory Activity Log Policies Integrations What's new 1 Sett…" at bounding box center [784, 496] width 1568 height 992
click at [160, 85] on p "Resolved" at bounding box center [172, 81] width 25 height 7
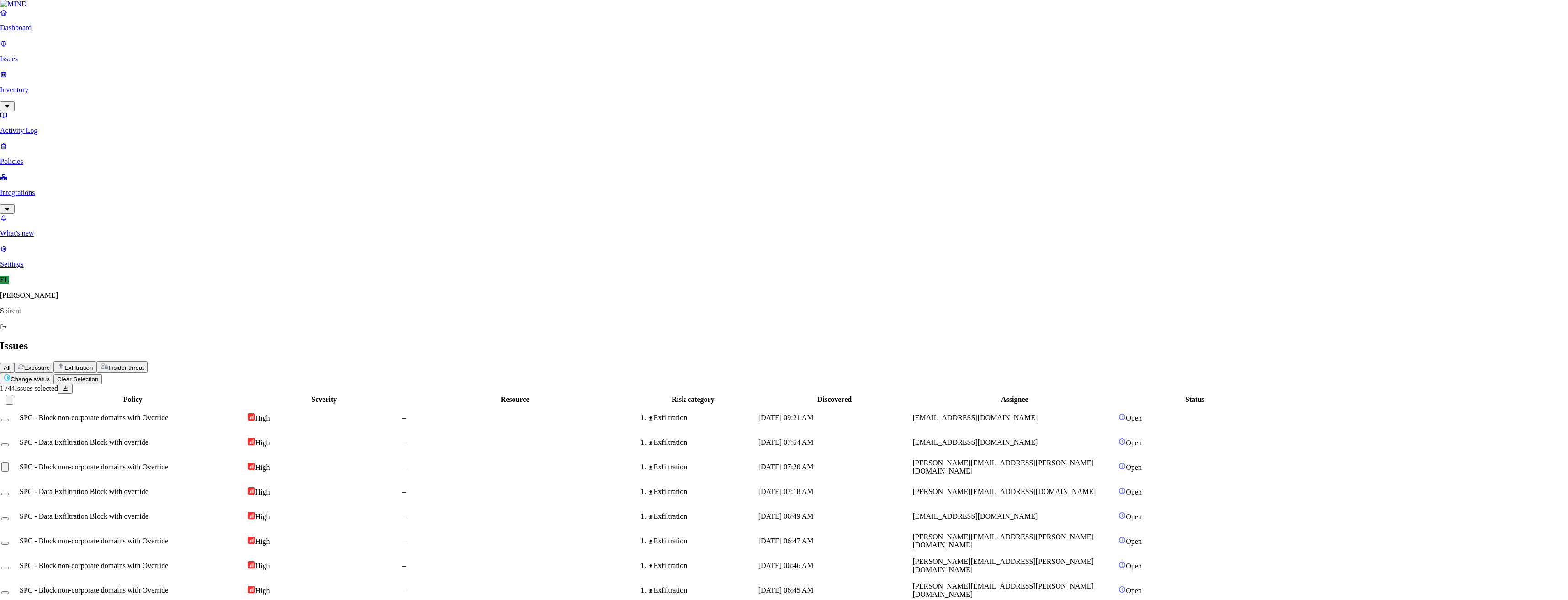
select select "Custom Reason"
drag, startPoint x: 722, startPoint y: 206, endPoint x: 741, endPoint y: 208, distance: 19.1
paste textarea "Friendly Reminder: Use of GPTs and other cloud apps"
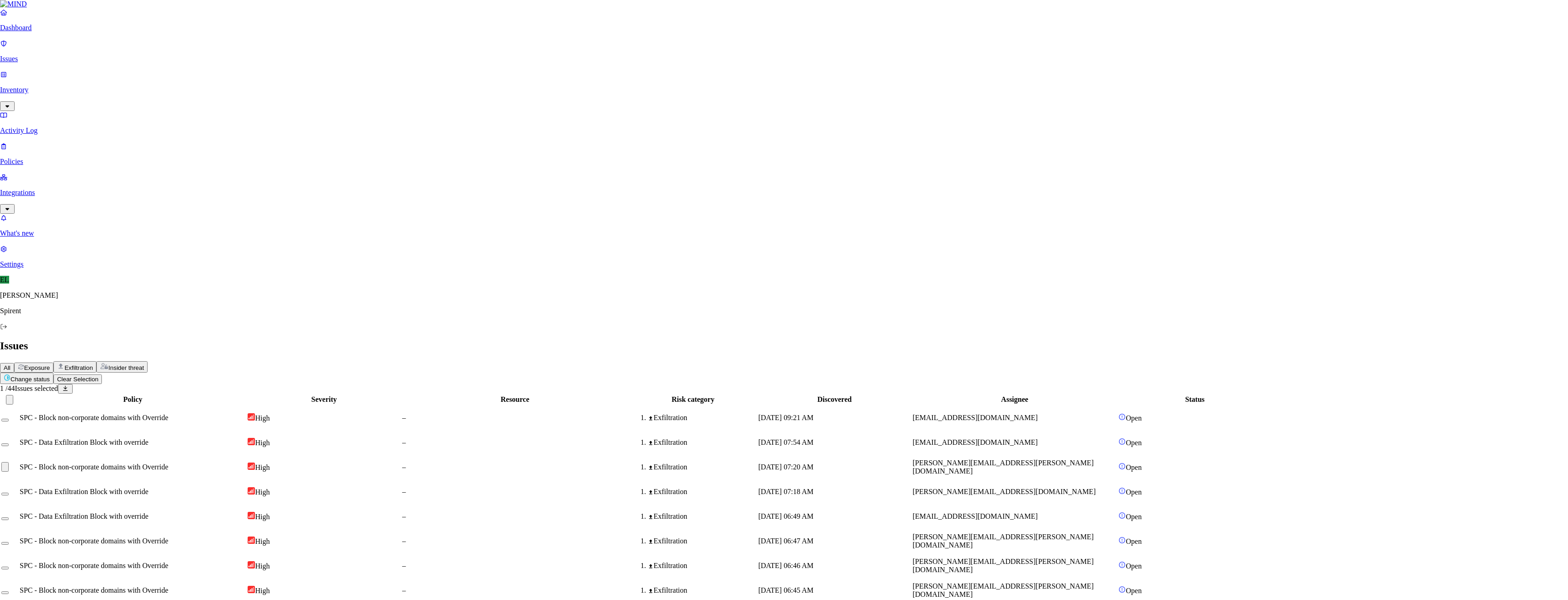
type textarea "Friendly Reminder: Use of GPTs and other cloud apps"
click at [12, 518] on button "Select row" at bounding box center [8, 519] width 7 height 3
click at [12, 546] on button "Select row" at bounding box center [8, 547] width 7 height 3
click at [12, 571] on button "Select row" at bounding box center [8, 572] width 7 height 3
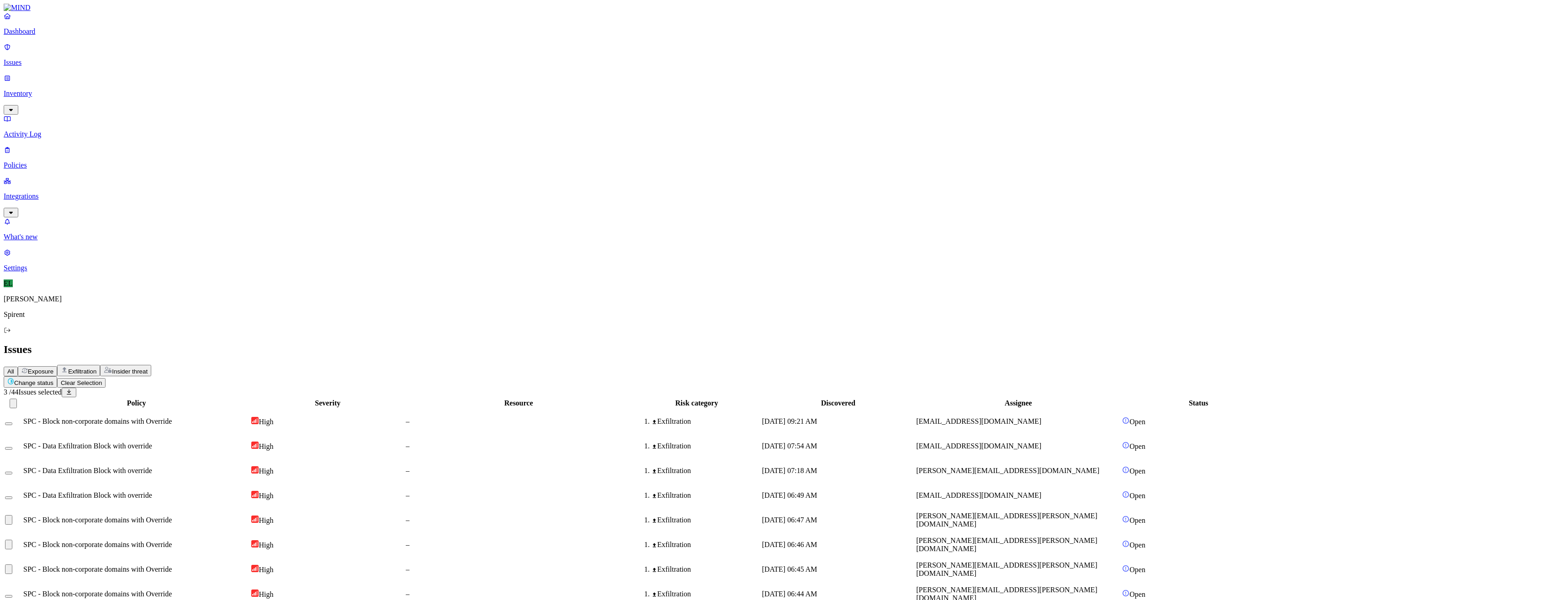
click at [12, 595] on button "Select row" at bounding box center [8, 597] width 7 height 3
click at [148, 56] on html "Dashboard Issues Inventory Activity Log Policies Integrations What's new 1 Sett…" at bounding box center [784, 482] width 1568 height 964
click at [160, 85] on p "Resolved" at bounding box center [172, 81] width 25 height 7
select select "Custom Reason"
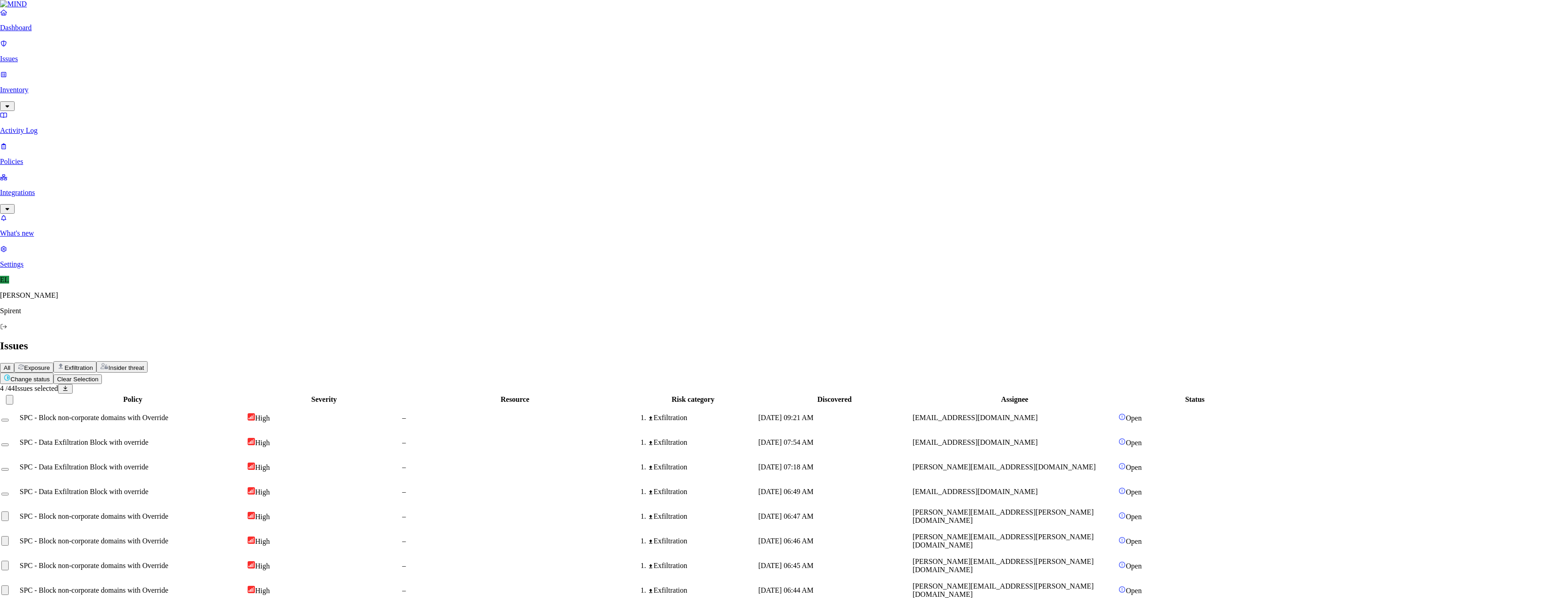
paste textarea "Friendly Reminder: Use of GPTs and other cloud apps"
type textarea "Friendly Reminder: Use of GPTs and other cloud apps"
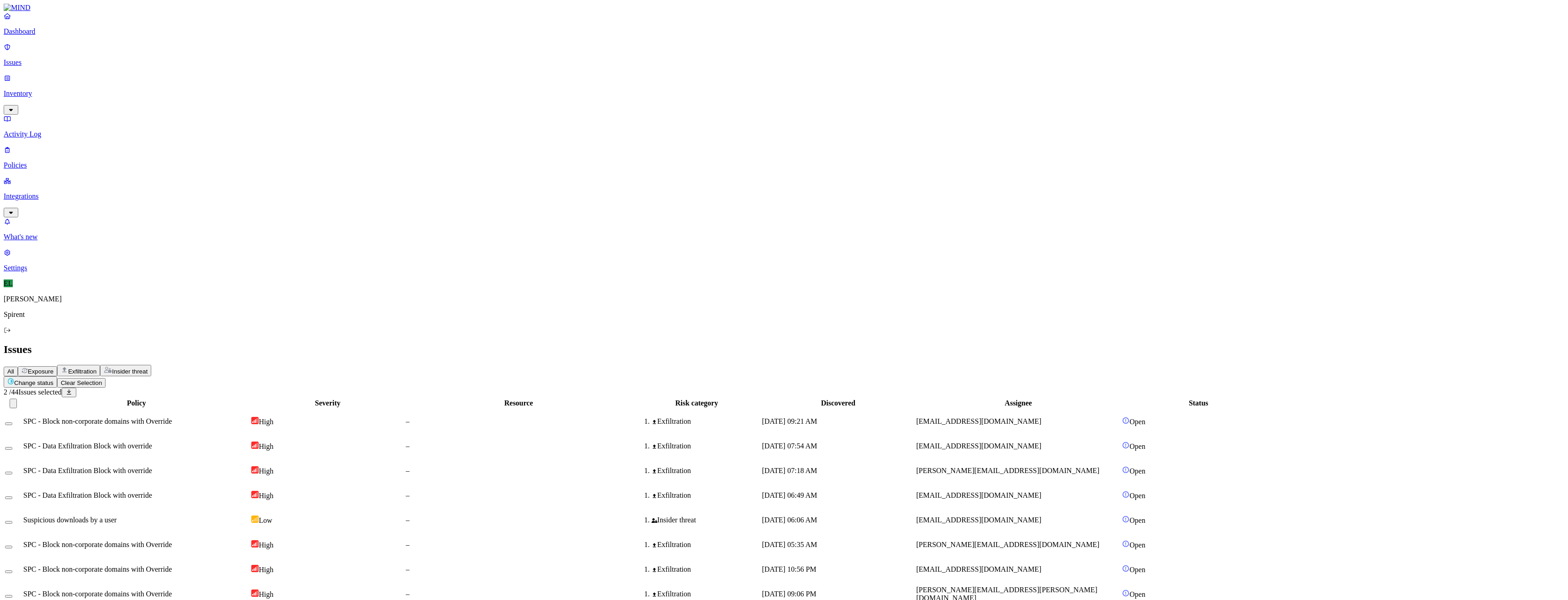
click at [53, 373] on button "Change status" at bounding box center [27, 379] width 53 height 12
click at [160, 85] on p "Resolved" at bounding box center [172, 81] width 25 height 7
select select "Custom Reason"
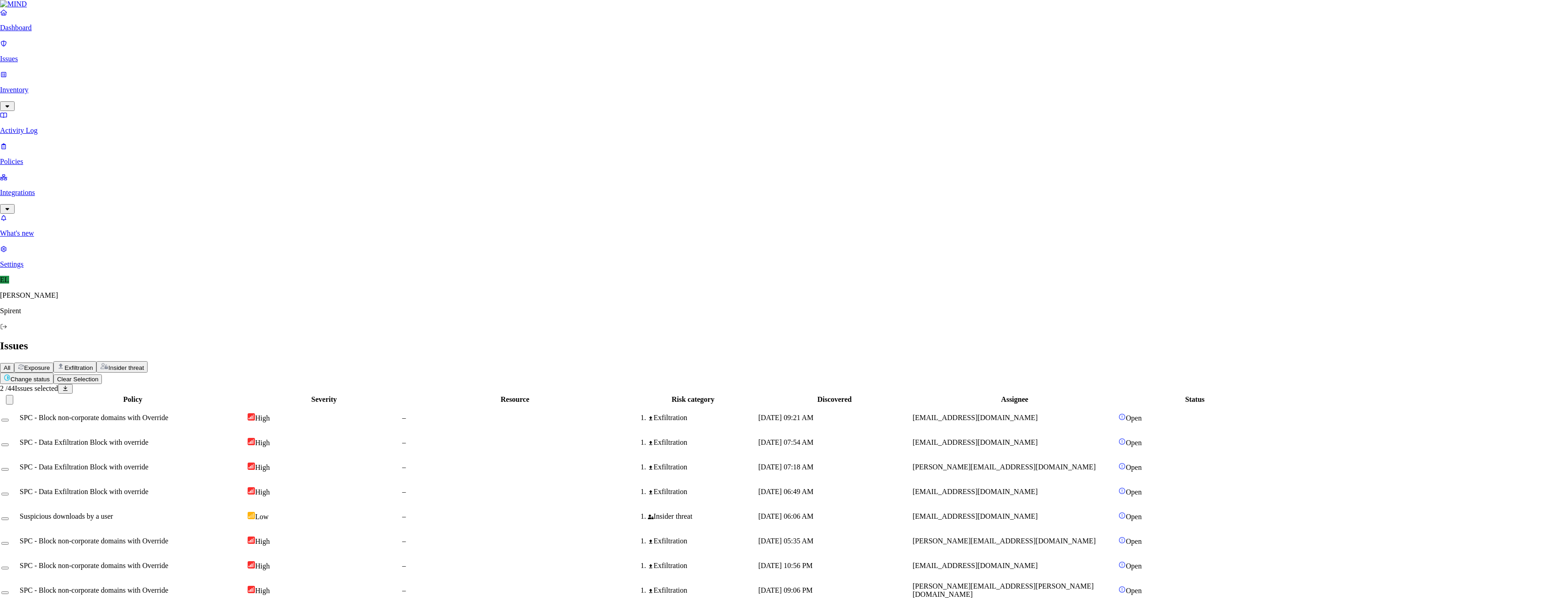
type textarea "Personal"
click at [138, 55] on html "Dashboard Issues Inventory Activity Log Policies Integrations What's new 1 Sett…" at bounding box center [784, 408] width 1568 height 816
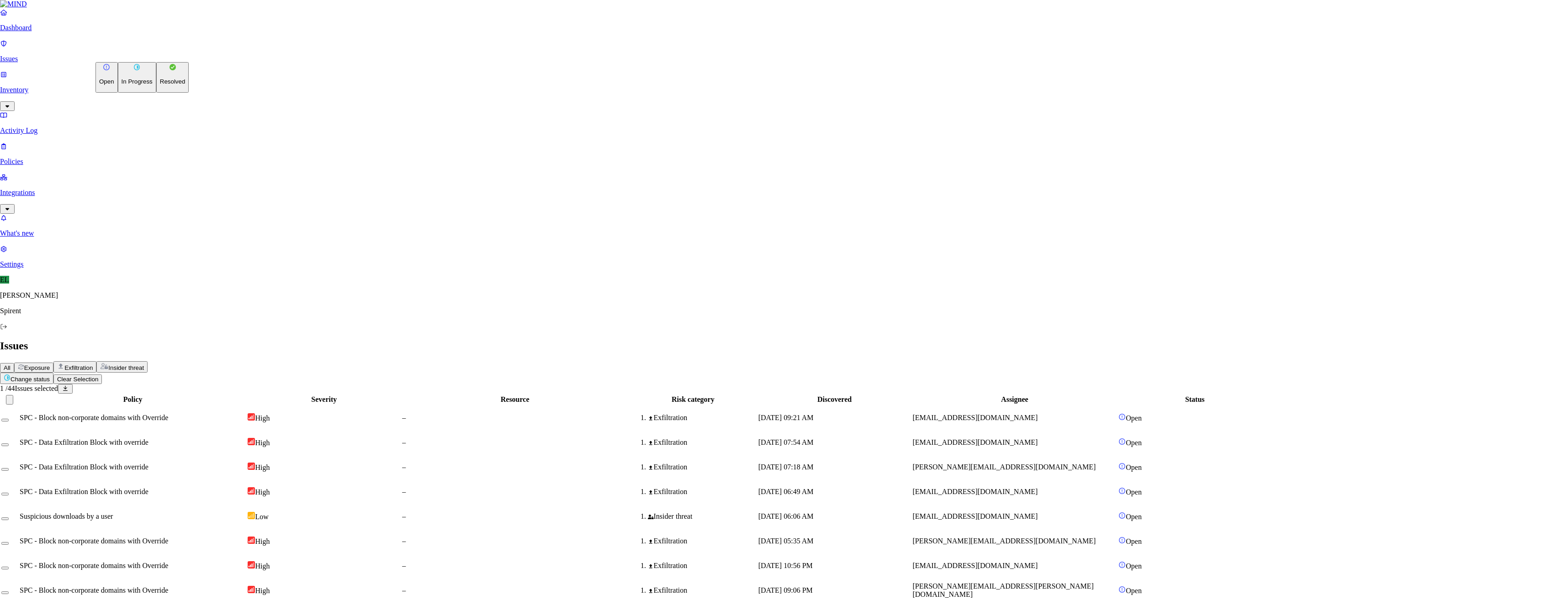
click at [160, 85] on p "Resolved" at bounding box center [172, 81] width 25 height 7
select select "Risk Accepted"
click at [760, 587] on div "Exfiltration" at bounding box center [696, 591] width 127 height 8
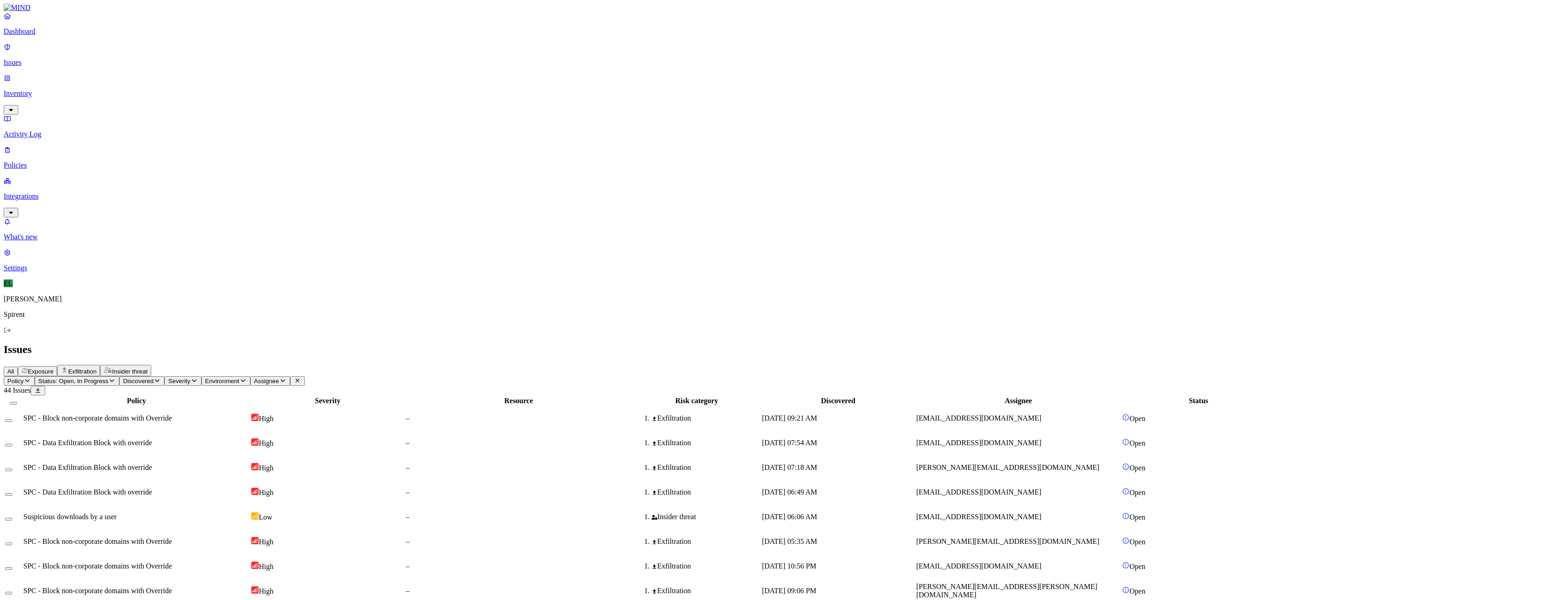
click at [21, 587] on div at bounding box center [13, 591] width 16 height 8
click at [12, 592] on button "Select row" at bounding box center [8, 593] width 7 height 3
click at [156, 53] on html "Dashboard Issues Inventory Activity Log Policies Integrations What's new 1 Sett…" at bounding box center [784, 397] width 1568 height 795
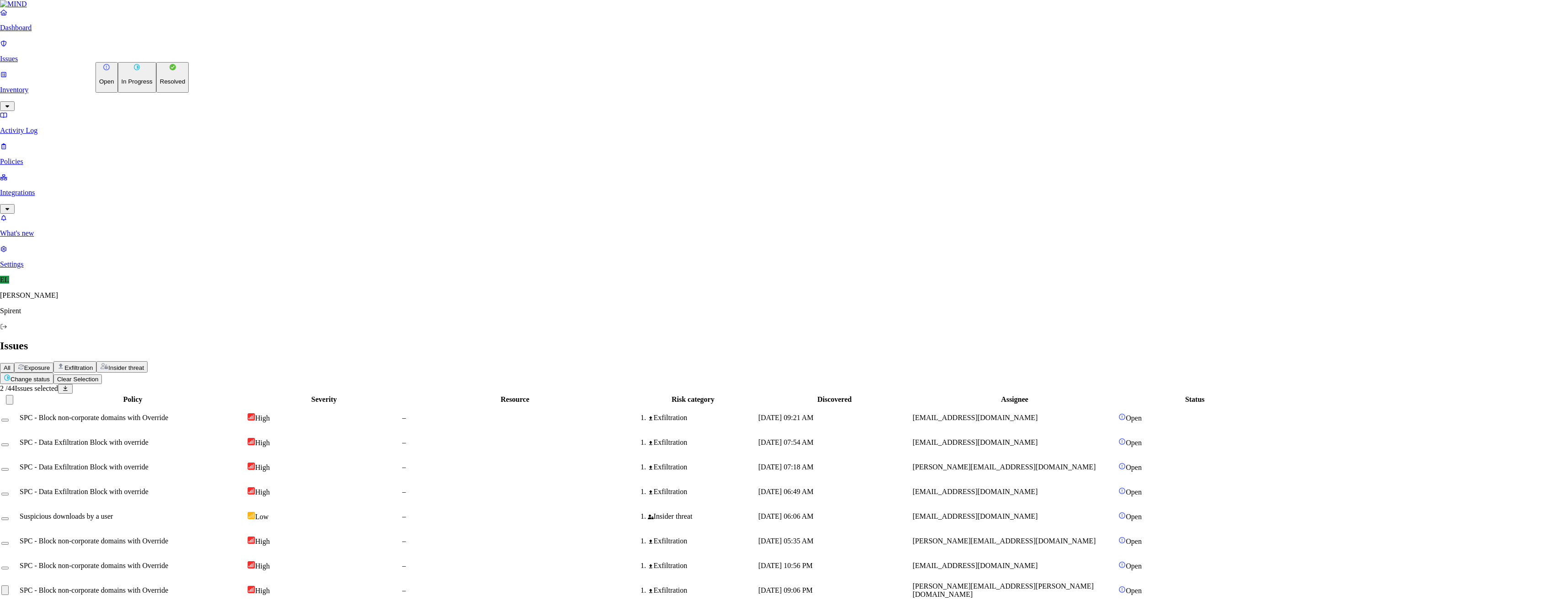
click at [160, 85] on p "Resolved" at bounding box center [172, 81] width 25 height 7
select select "Custom Reason"
type textarea "Personal"
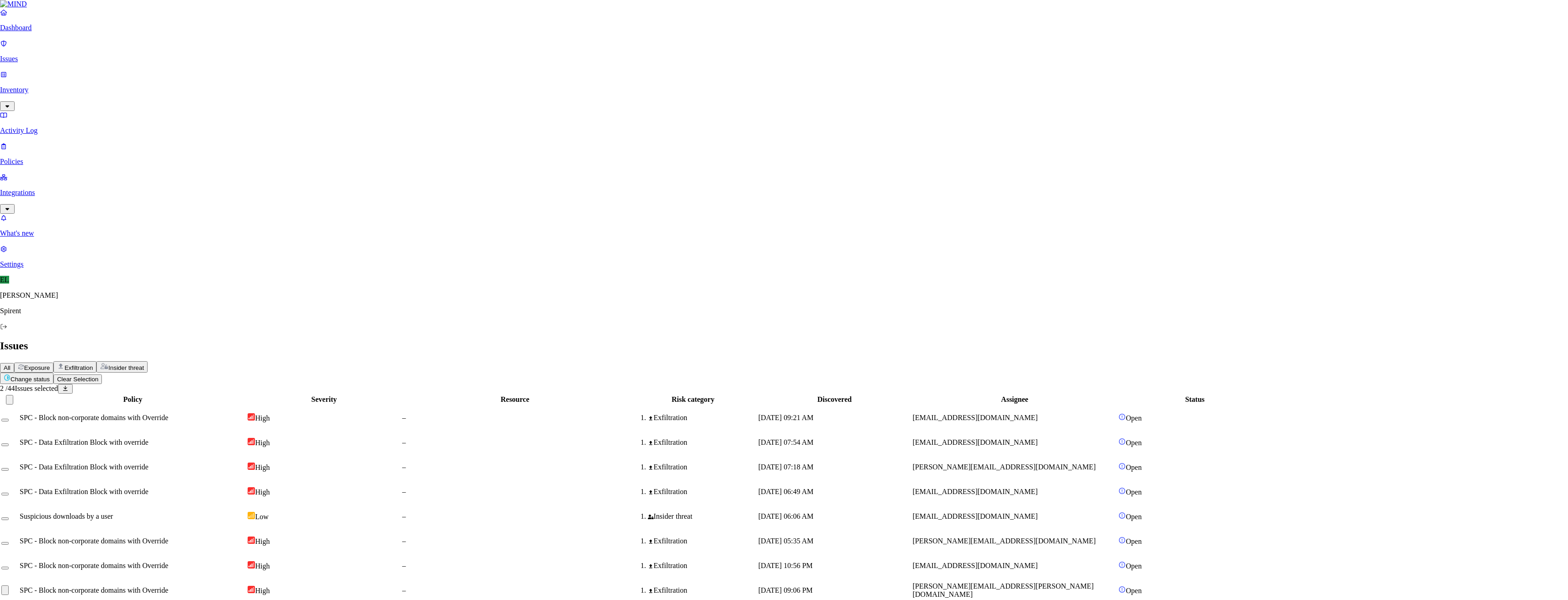
click at [1027, 554] on td "[EMAIL_ADDRESS][DOMAIN_NAME]" at bounding box center [1018, 566] width 205 height 23
click at [12, 567] on button "Select row" at bounding box center [8, 569] width 7 height 3
click at [152, 55] on html "Dashboard Issues Inventory Activity Log Policies Integrations What's new 1 Sett…" at bounding box center [784, 371] width 1568 height 742
click at [160, 85] on p "Resolved" at bounding box center [172, 81] width 25 height 7
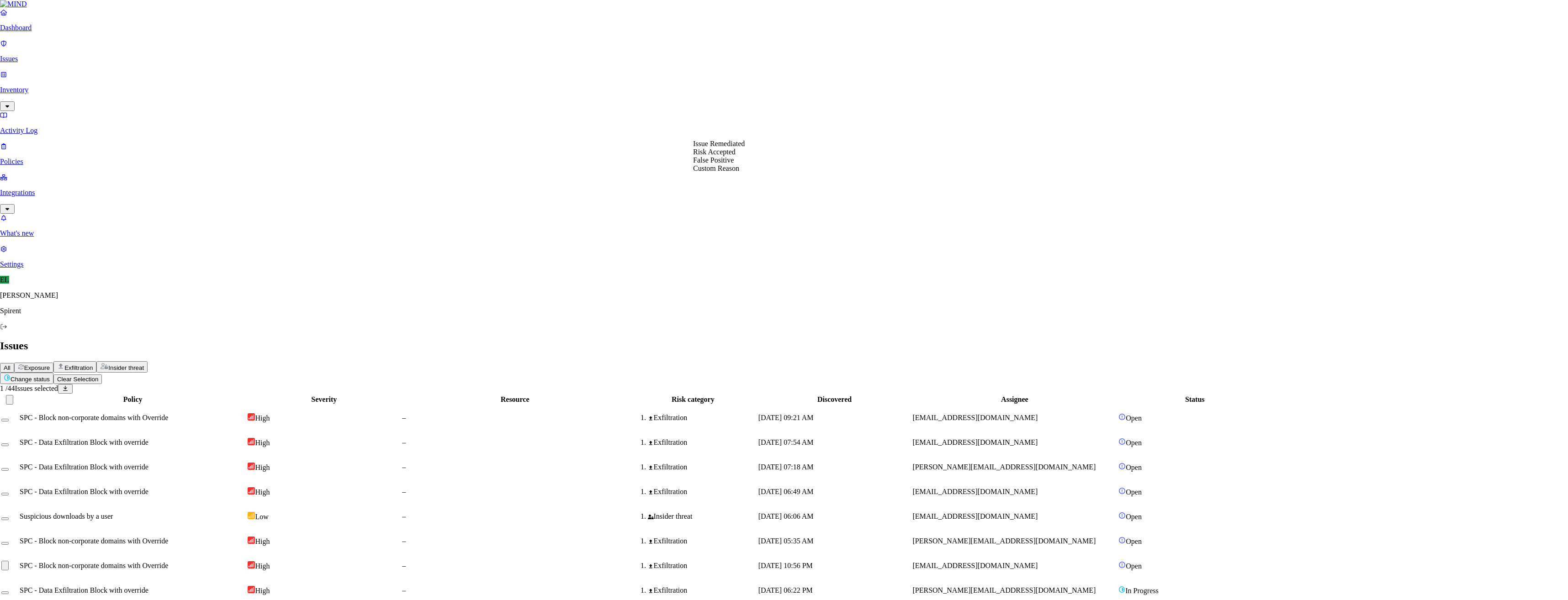
select select "Custom Reason"
drag, startPoint x: 731, startPoint y: 168, endPoint x: 739, endPoint y: 184, distance: 17.9
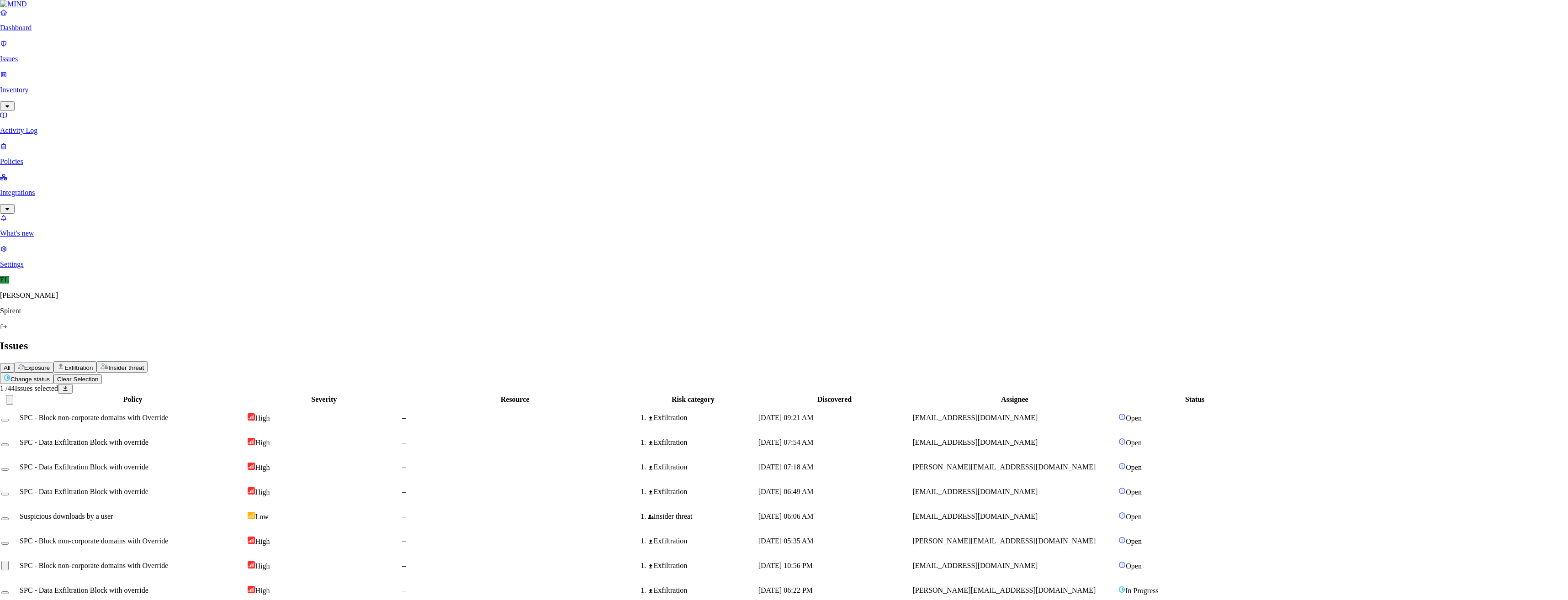
type textarea "Linux command query."
click at [1099, 538] on span "[PERSON_NAME][EMAIL_ADDRESS][DOMAIN_NAME]" at bounding box center [1007, 541] width 183 height 8
click at [12, 543] on button "Select row" at bounding box center [8, 544] width 7 height 3
click at [157, 53] on html "Dashboard Issues Inventory Activity Log Policies Integrations What's new 1 Sett…" at bounding box center [784, 361] width 1568 height 721
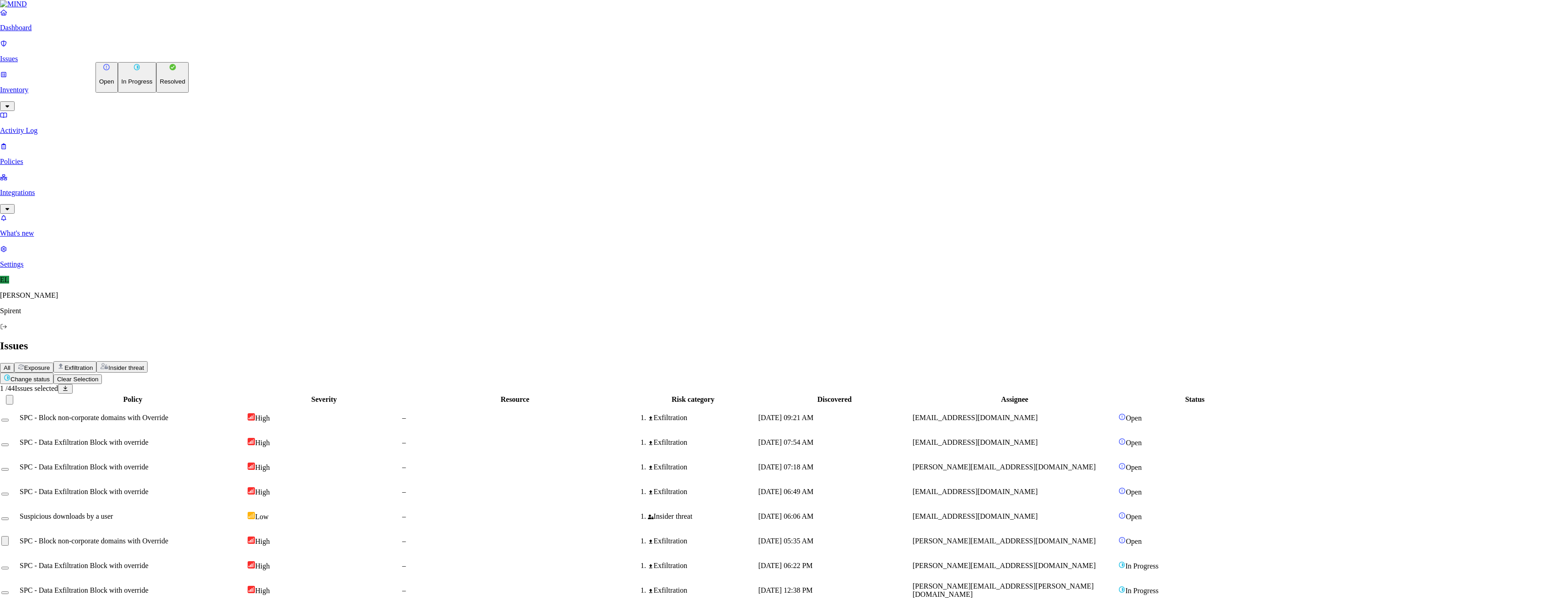
click at [156, 92] on button "Resolved" at bounding box center [172, 77] width 33 height 31
select select "Custom Reason"
type textarea "Personal query"
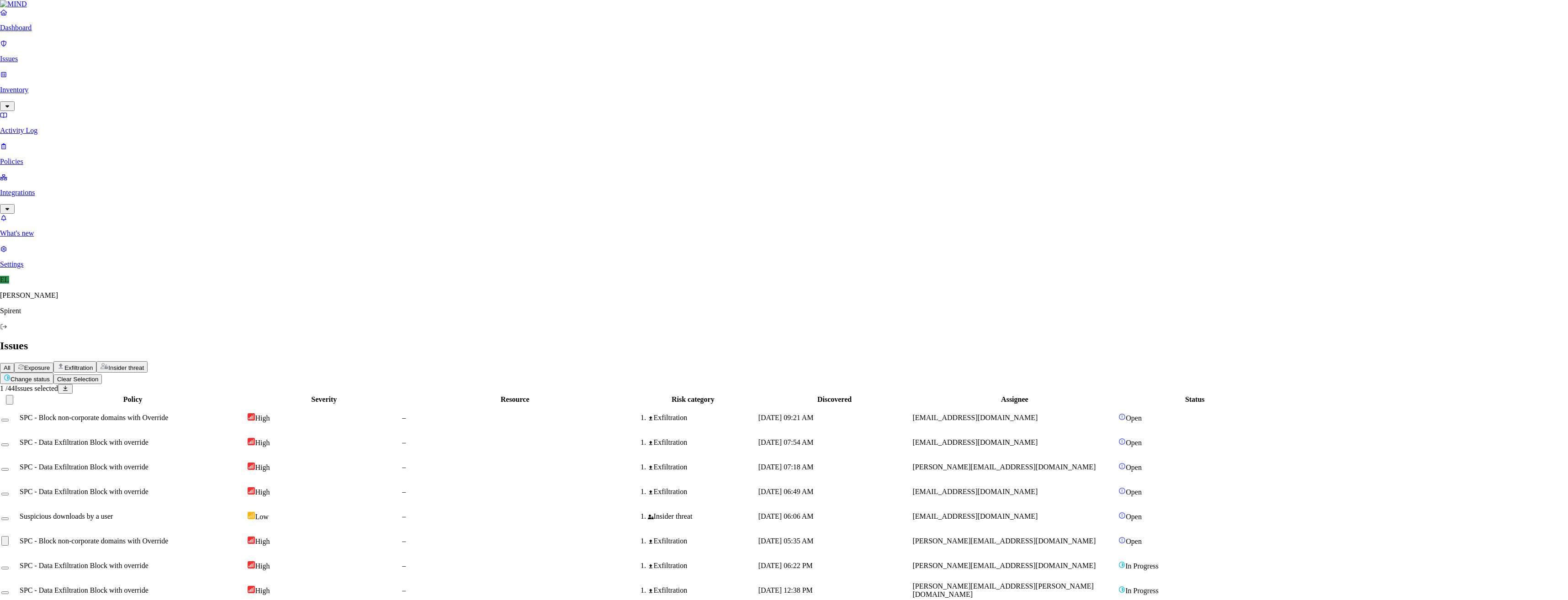
click at [1038, 513] on span "[EMAIL_ADDRESS][DOMAIN_NAME]" at bounding box center [978, 517] width 125 height 8
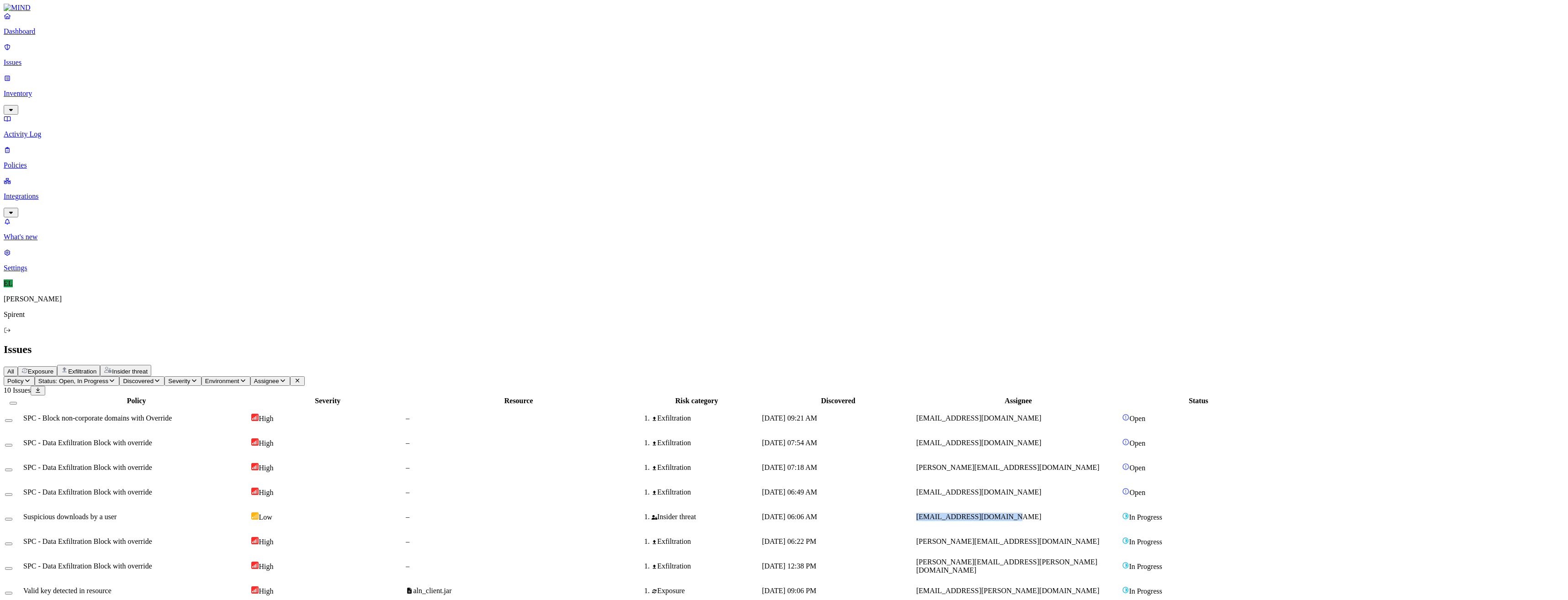
drag, startPoint x: 1046, startPoint y: 157, endPoint x: 1029, endPoint y: 163, distance: 18.0
click at [1029, 505] on td "[EMAIL_ADDRESS][DOMAIN_NAME]" at bounding box center [1018, 517] width 205 height 23
